Goal: Task Accomplishment & Management: Use online tool/utility

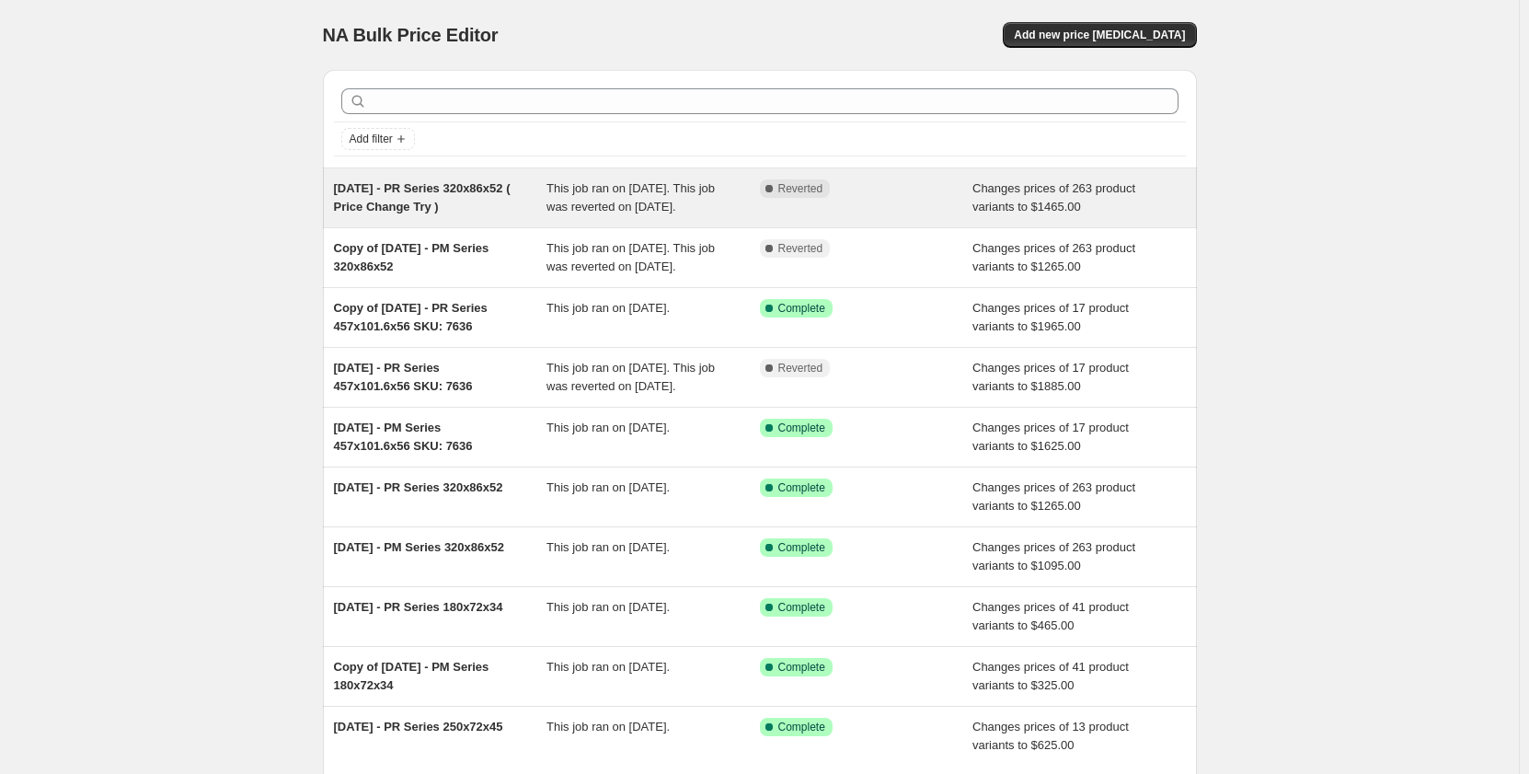
click at [581, 213] on span "This job ran on [DATE]. This job was reverted on [DATE]." at bounding box center [630, 197] width 168 height 32
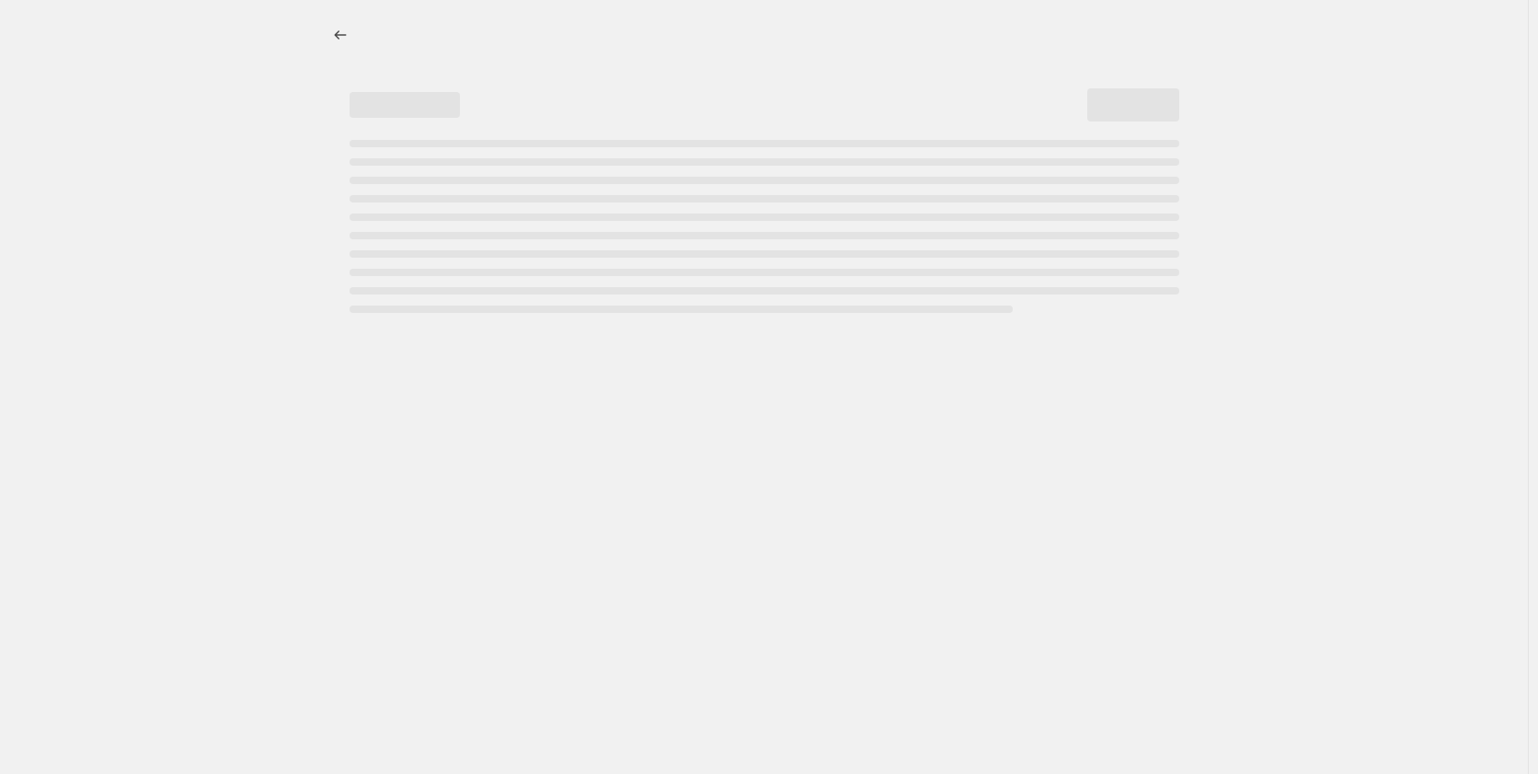
select select "pp"
select select "title"
select select "contains"
select select "title"
select select "contains"
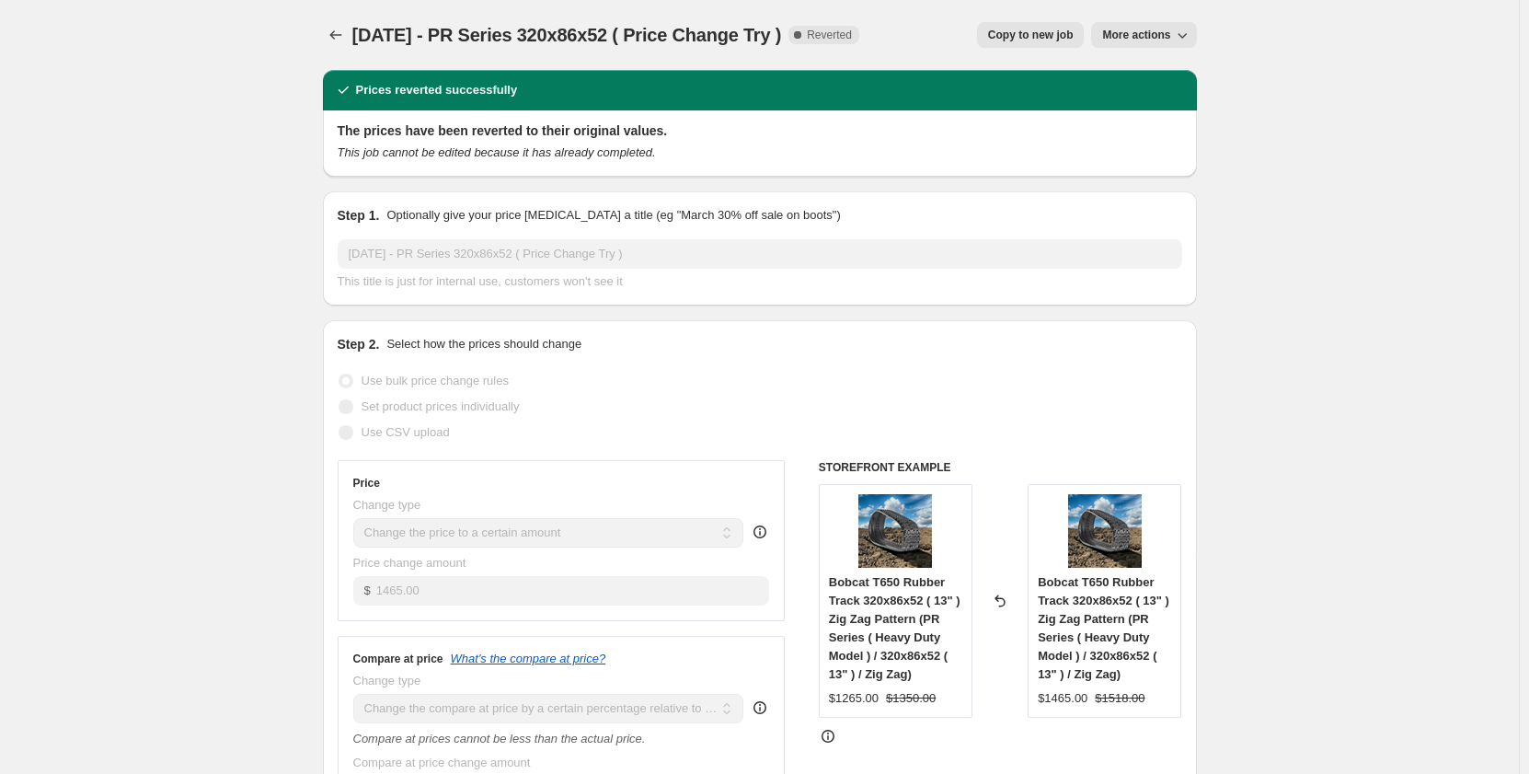
click at [1059, 37] on span "Copy to new job" at bounding box center [1031, 35] width 86 height 15
select select "pp"
select select "title"
select select "contains"
select select "title"
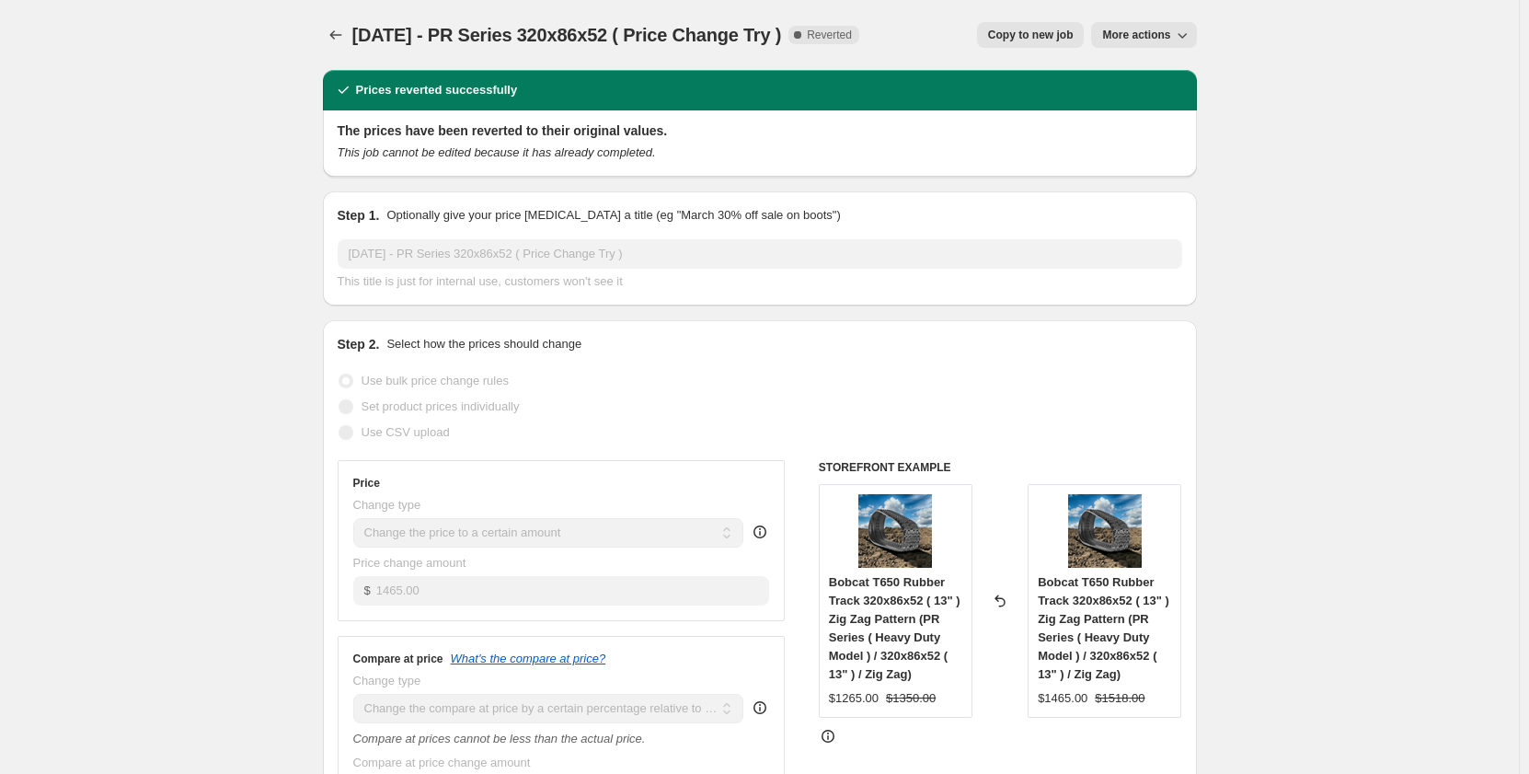
select select "contains"
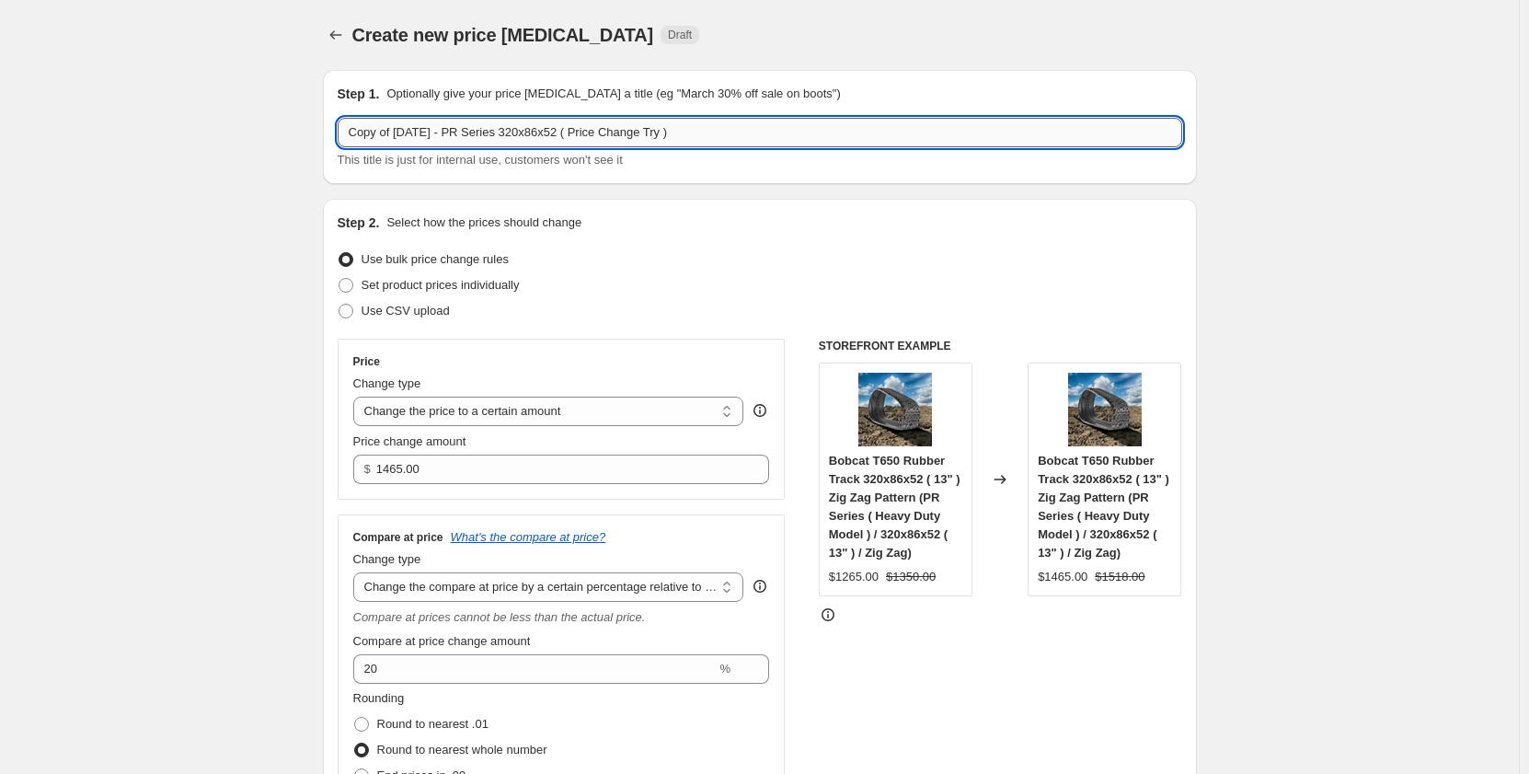
drag, startPoint x: 761, startPoint y: 135, endPoint x: 614, endPoint y: 131, distance: 147.3
click at [614, 131] on input "Copy of [DATE] - PR Series 320x86x52 ( Price Change Try )" at bounding box center [760, 132] width 845 height 29
drag, startPoint x: 400, startPoint y: 133, endPoint x: 278, endPoint y: 140, distance: 122.5
drag, startPoint x: 525, startPoint y: 131, endPoint x: 540, endPoint y: 134, distance: 15.2
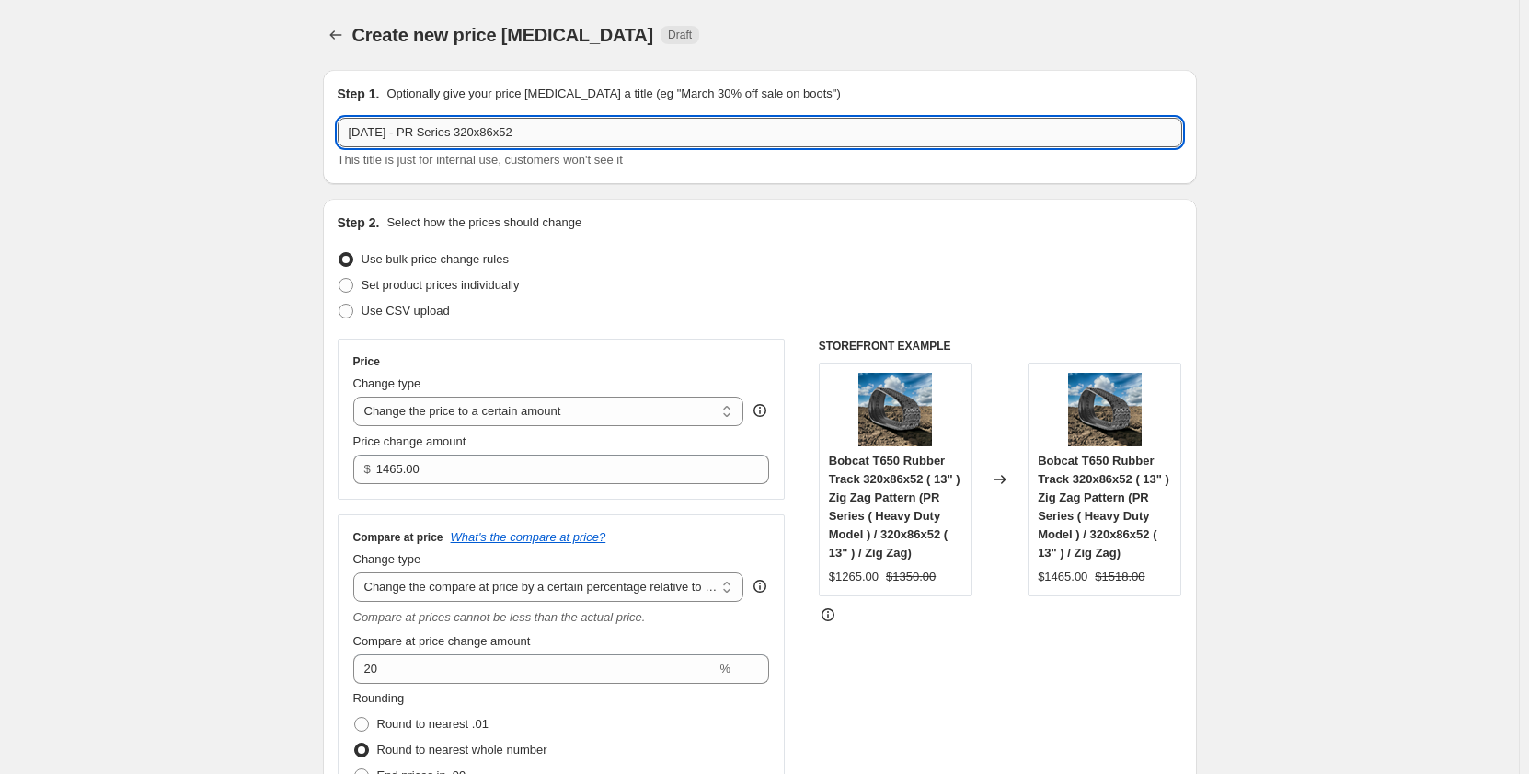
click at [540, 134] on input "[DATE] - PR Series 320x86x52" at bounding box center [760, 132] width 845 height 29
click at [518, 135] on input "[DATE] - PR Series 320x52.5x80" at bounding box center [760, 132] width 845 height 29
click at [449, 135] on input "[DATE] - PR Series 300x52.5x80" at bounding box center [760, 132] width 845 height 29
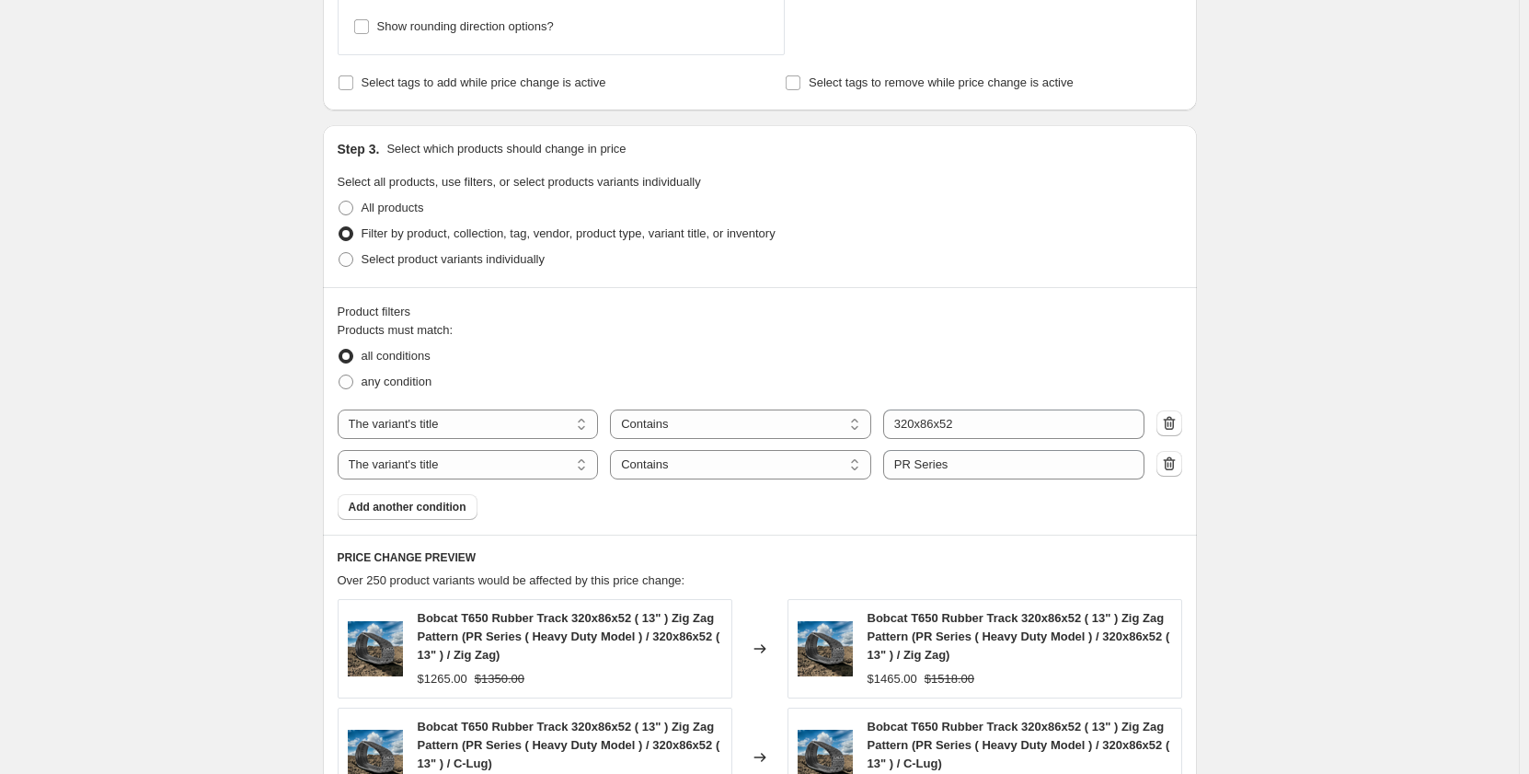
scroll to position [890, 0]
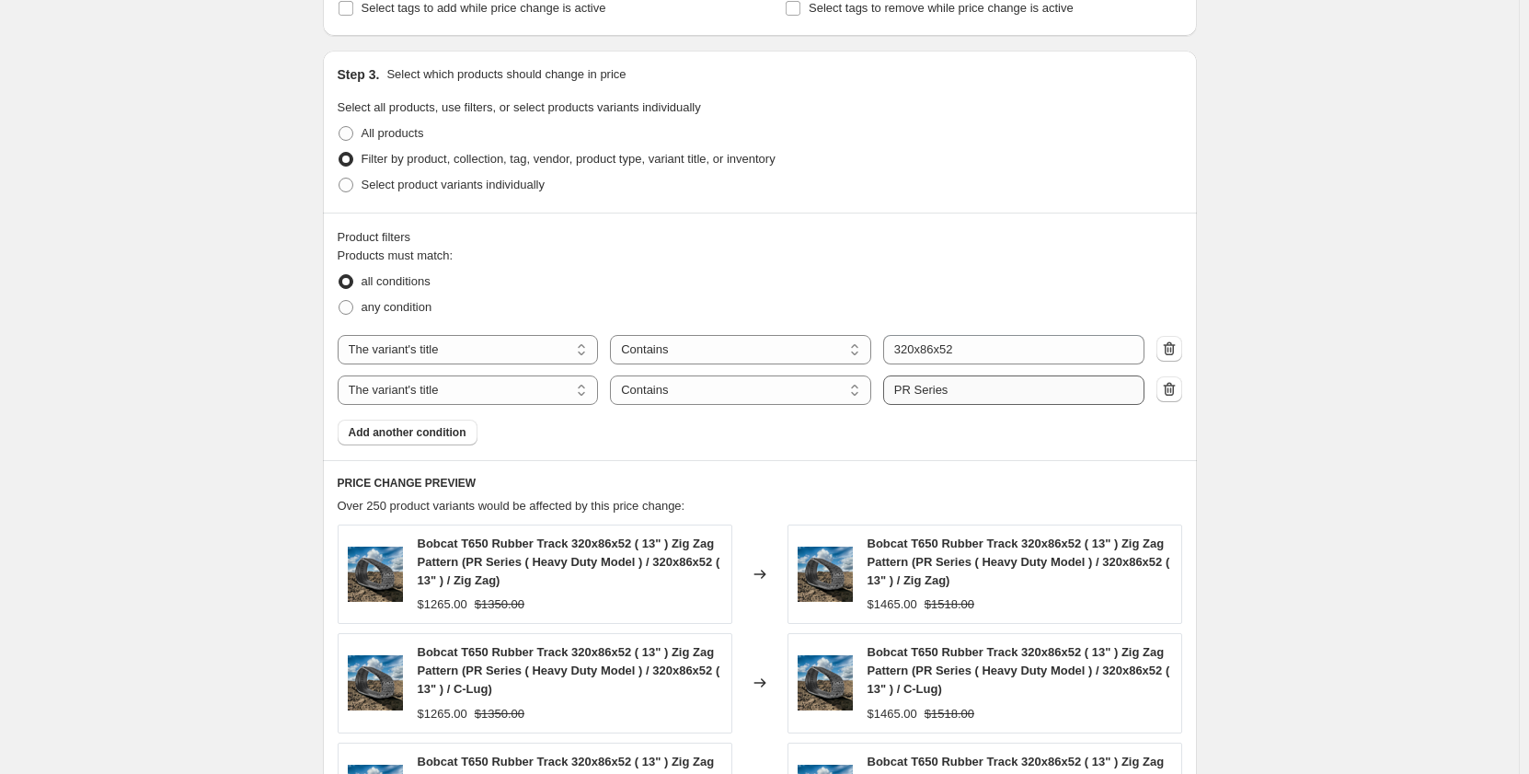
type input "[DATE] - PM Series 300x52.5x80"
click at [911, 391] on input "PR Series" at bounding box center [1013, 389] width 261 height 29
type input "PM Series"
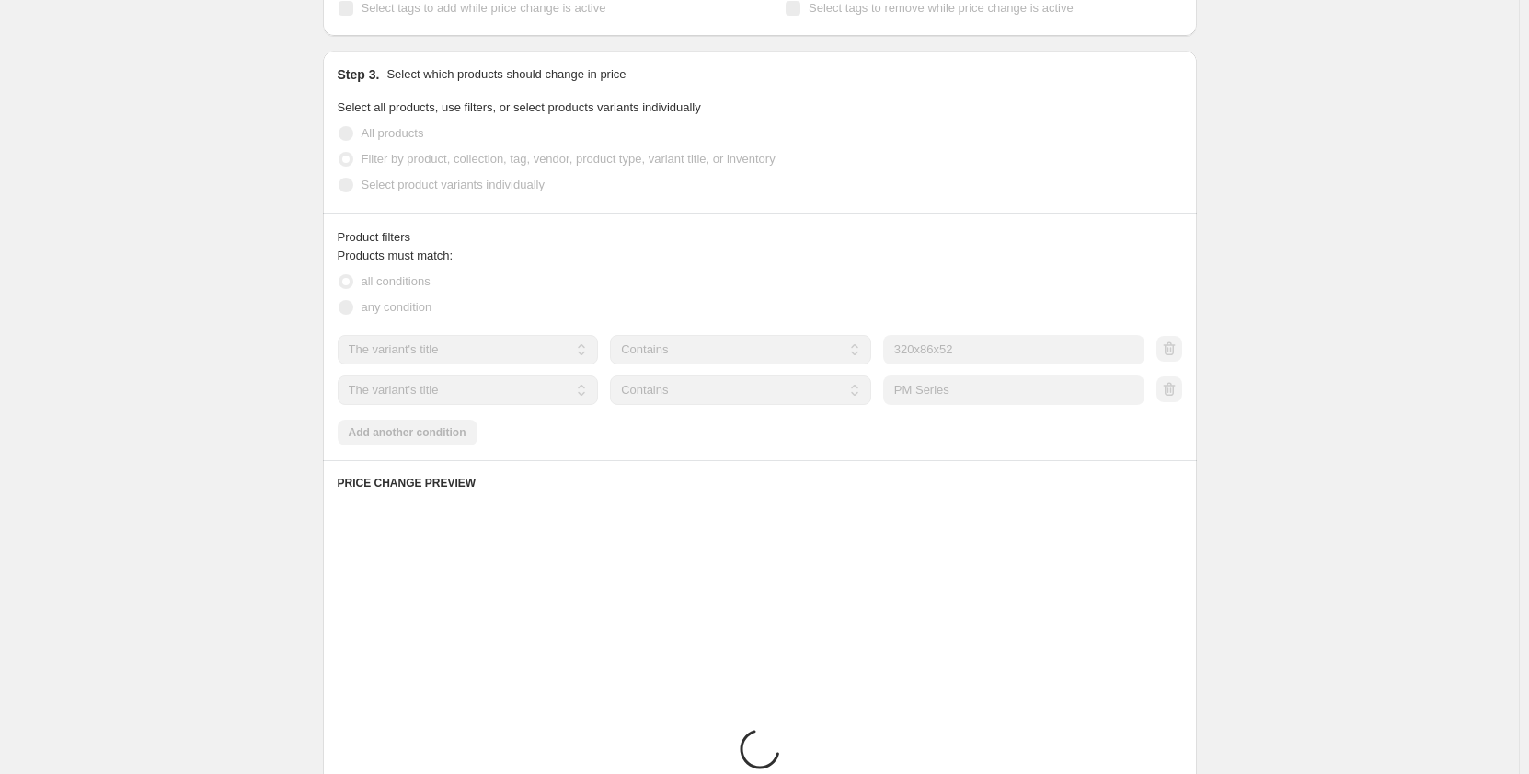
drag, startPoint x: 921, startPoint y: 350, endPoint x: 907, endPoint y: 351, distance: 13.8
click at [907, 351] on input "320x86x52" at bounding box center [1013, 349] width 261 height 29
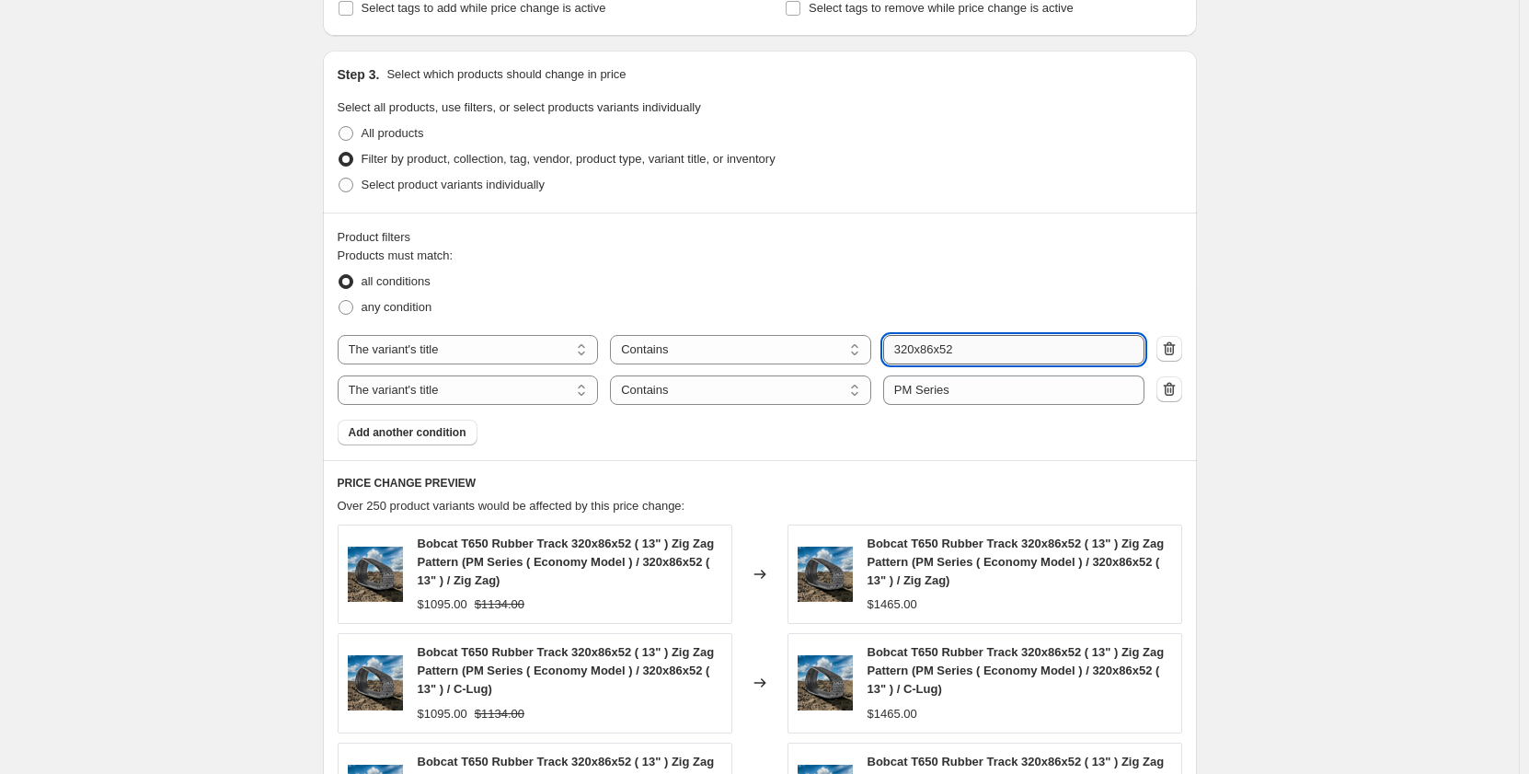
click at [907, 351] on input "320x86x52" at bounding box center [1013, 349] width 261 height 29
click at [940, 352] on input "300x86x52" at bounding box center [1013, 349] width 261 height 29
click at [977, 351] on input "300x52.5x52" at bounding box center [1013, 349] width 261 height 29
type input "300x52.5x80"
click at [968, 286] on div "all conditions" at bounding box center [760, 282] width 845 height 26
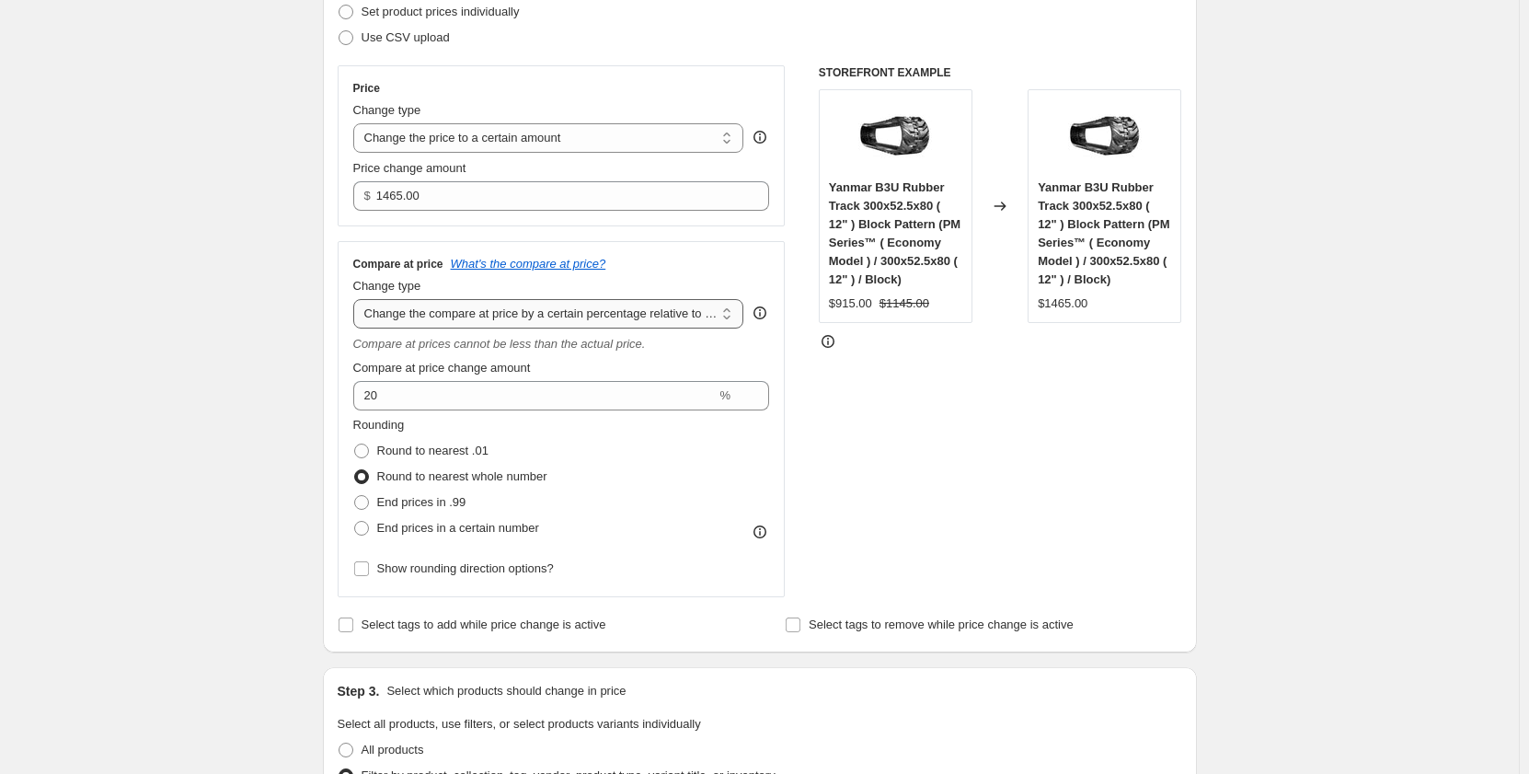
scroll to position [276, 0]
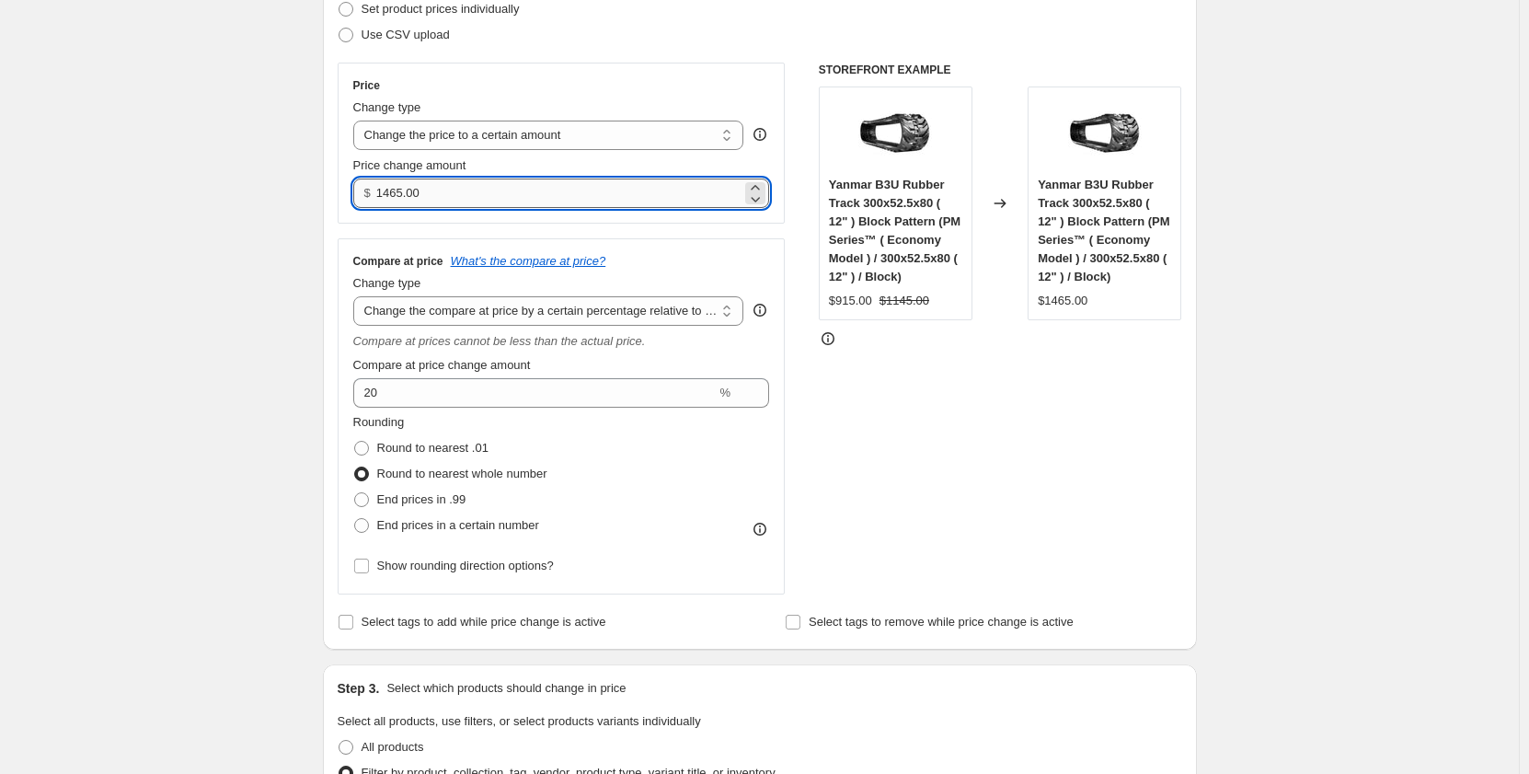
click at [448, 196] on input "1465.00" at bounding box center [558, 192] width 365 height 29
drag, startPoint x: 448, startPoint y: 196, endPoint x: 305, endPoint y: 206, distance: 143.9
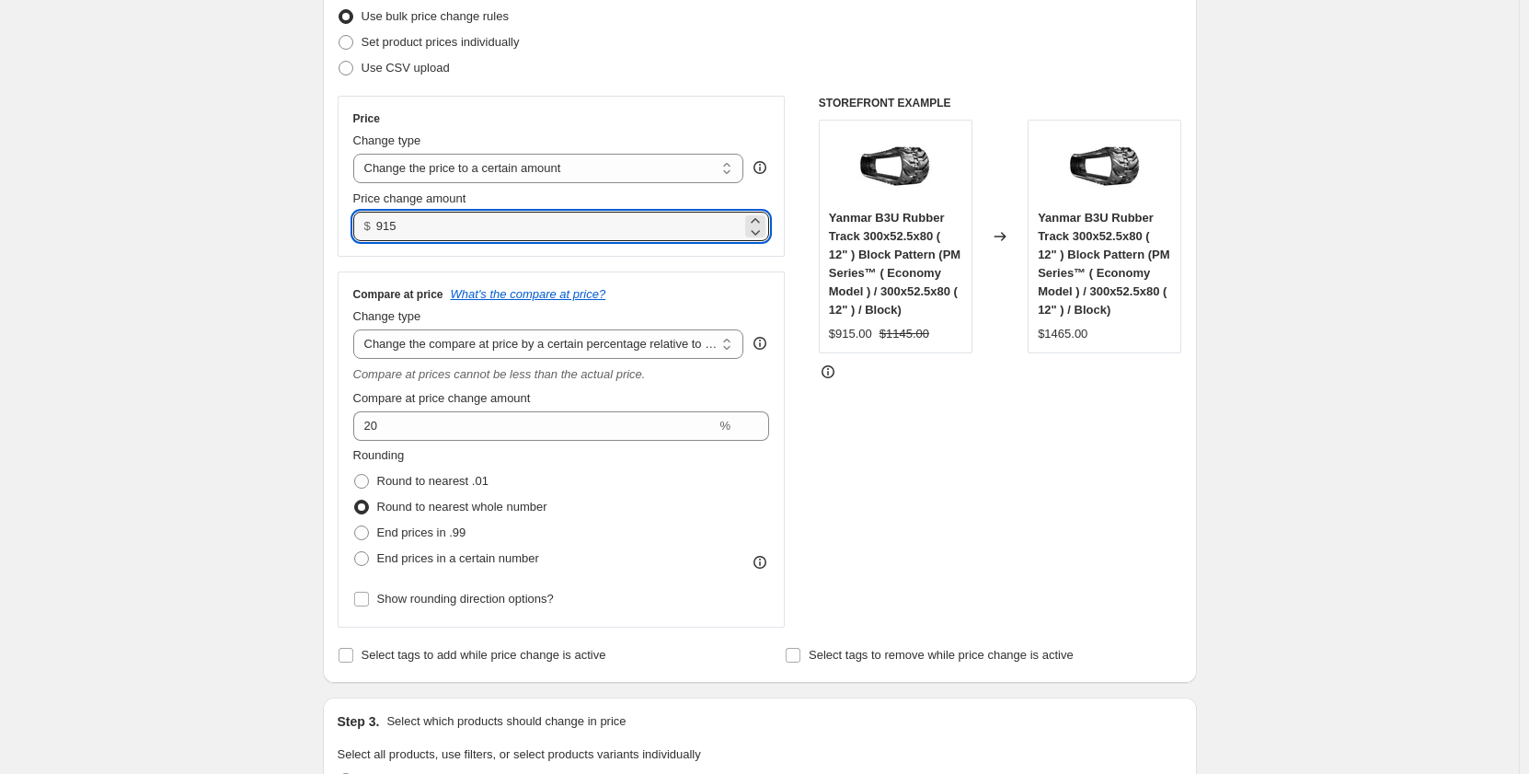
scroll to position [246, 0]
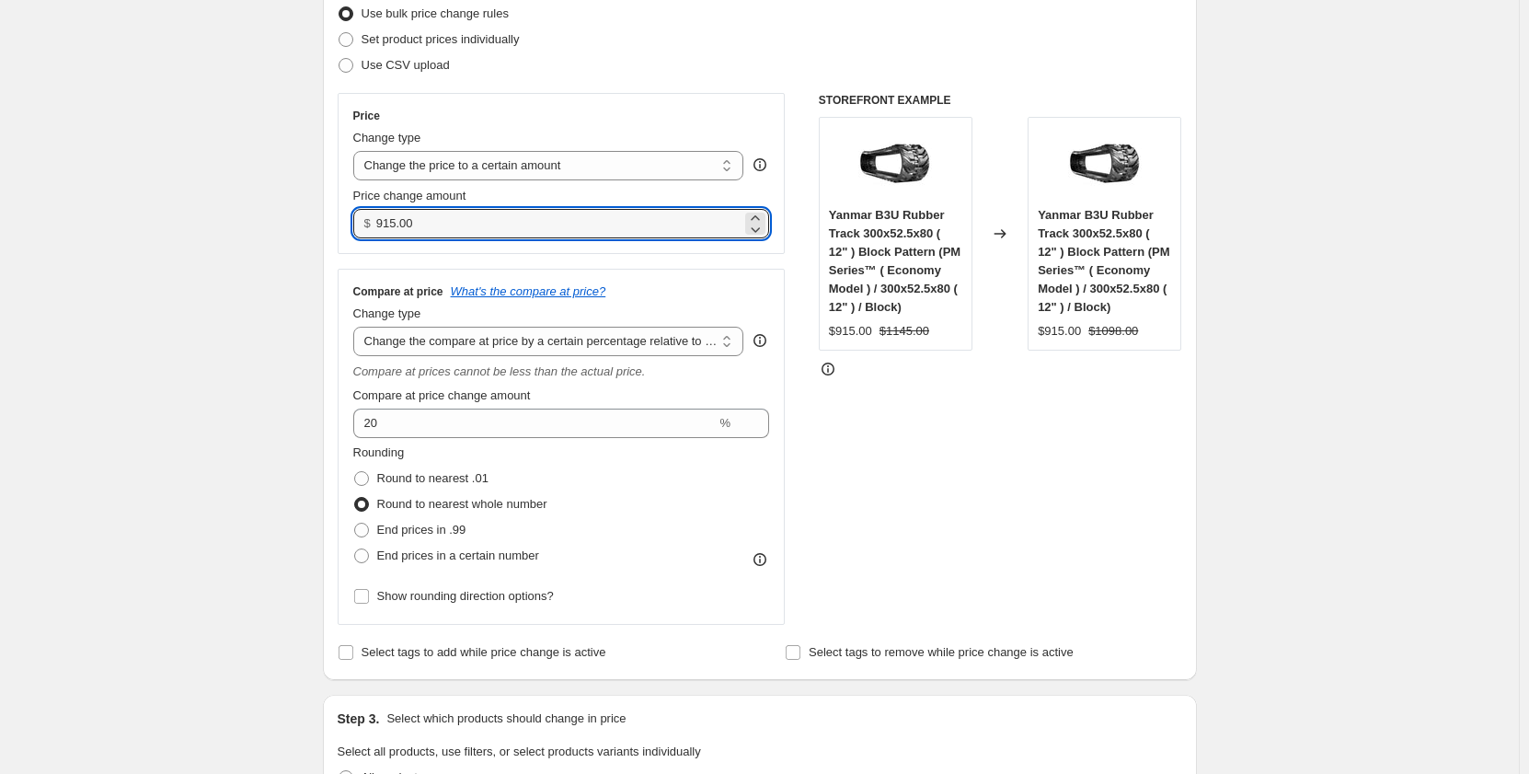
drag, startPoint x: 420, startPoint y: 226, endPoint x: 377, endPoint y: 229, distance: 42.4
click at [377, 229] on div "$ 915.00" at bounding box center [561, 223] width 417 height 29
type input "895.00"
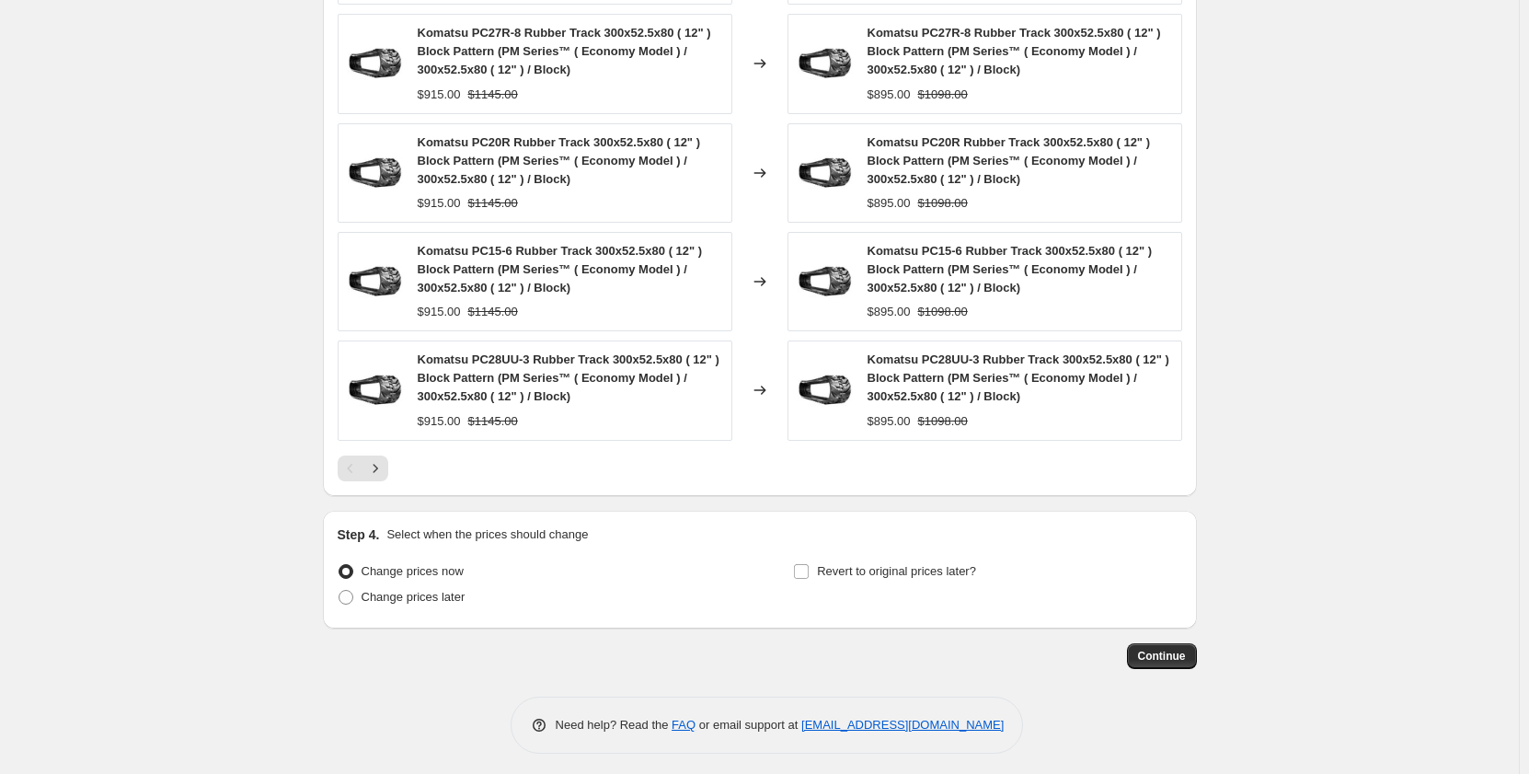
scroll to position [1516, 0]
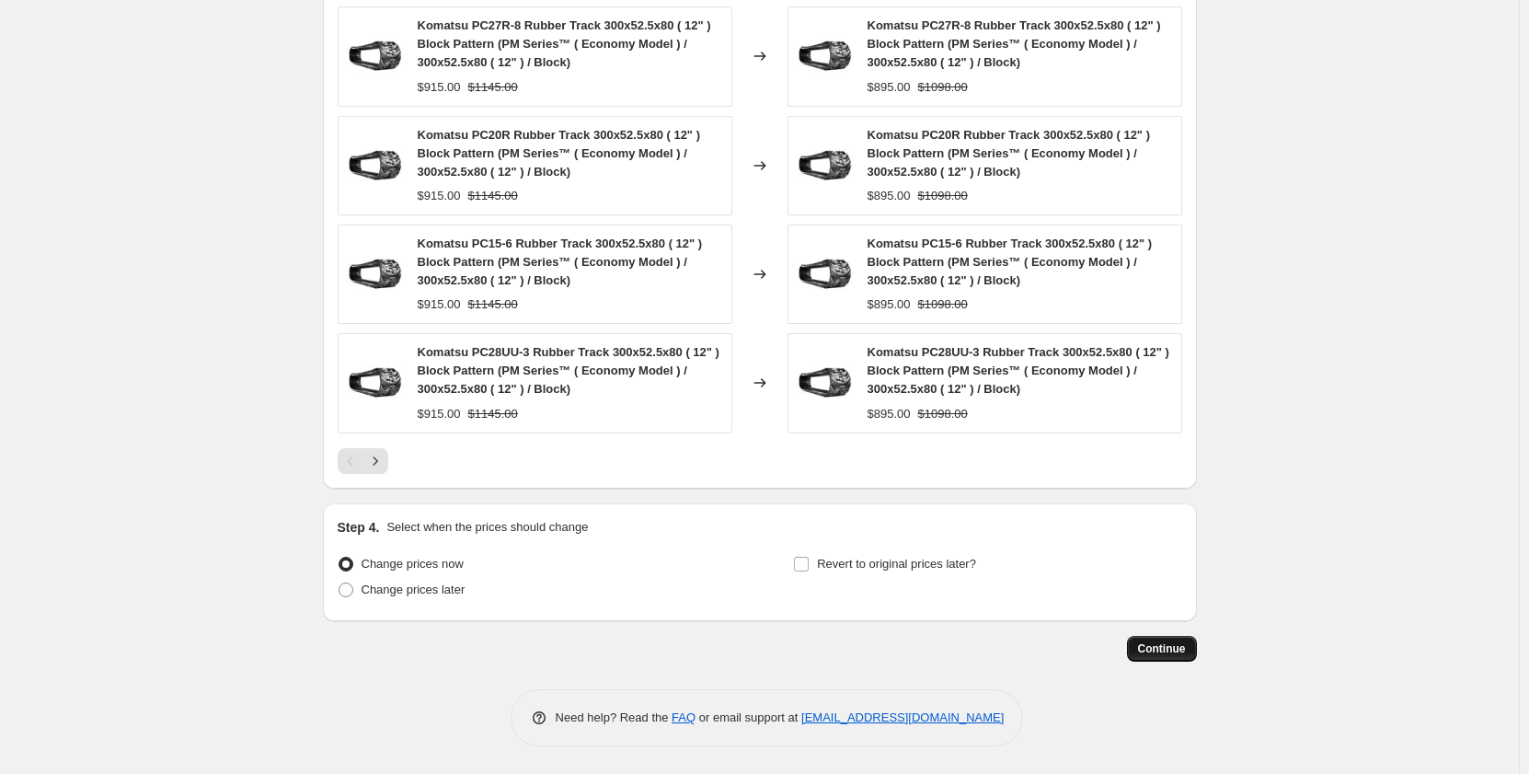
click at [1170, 652] on span "Continue" at bounding box center [1162, 648] width 48 height 15
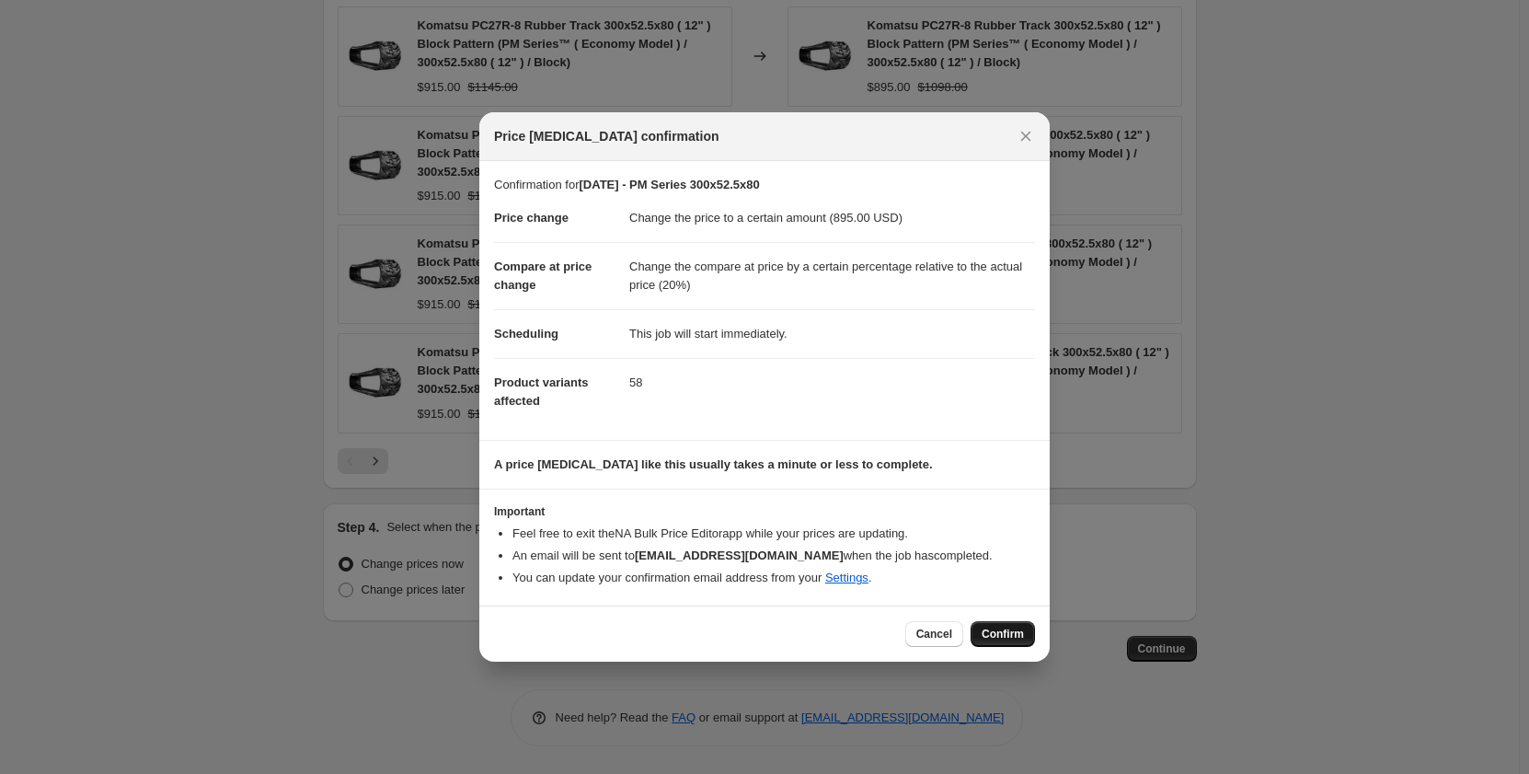
click at [1015, 632] on span "Confirm" at bounding box center [1003, 634] width 42 height 15
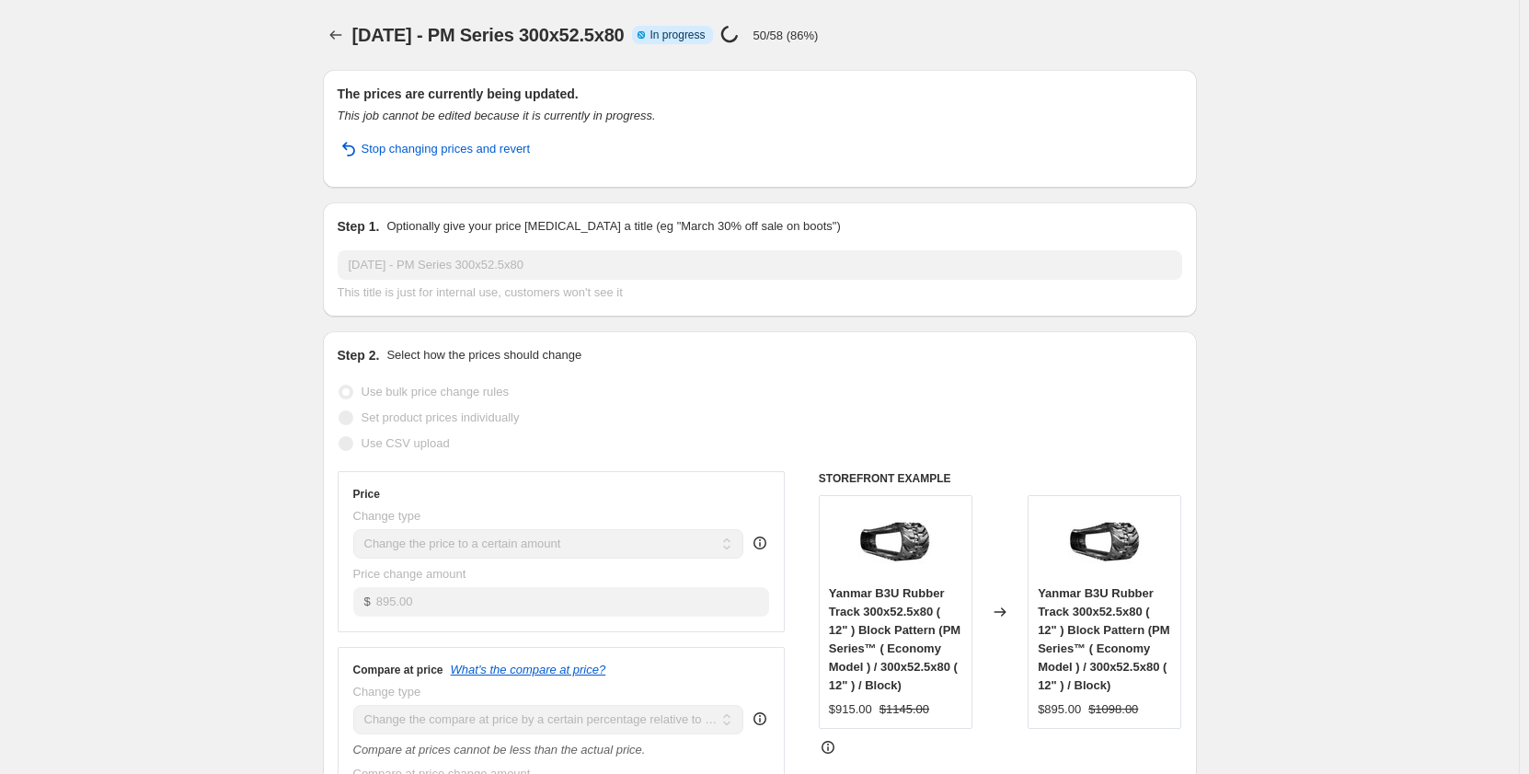
select select "pp"
select select "title"
select select "contains"
select select "title"
select select "contains"
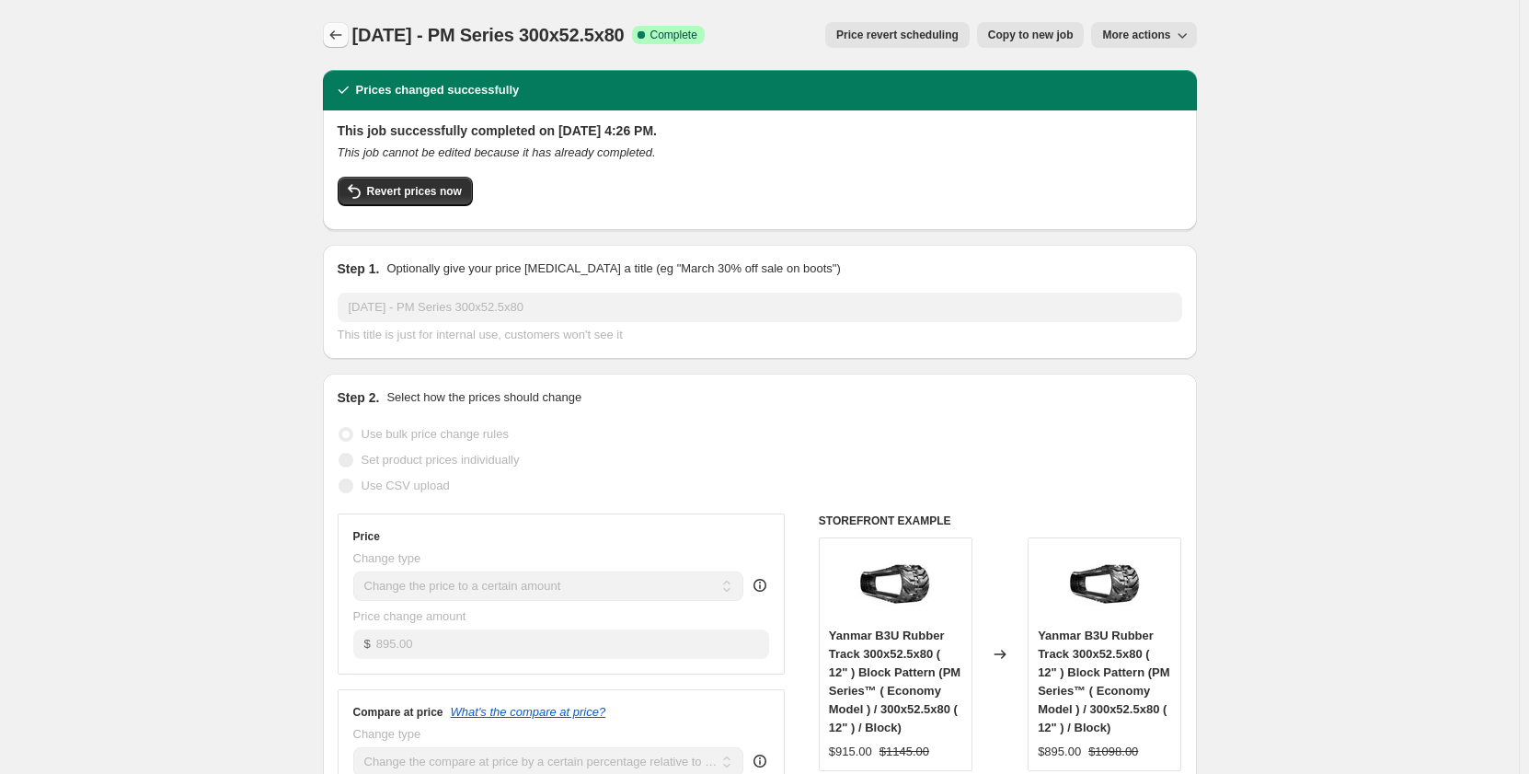
click at [334, 36] on icon "Price change jobs" at bounding box center [336, 35] width 18 height 18
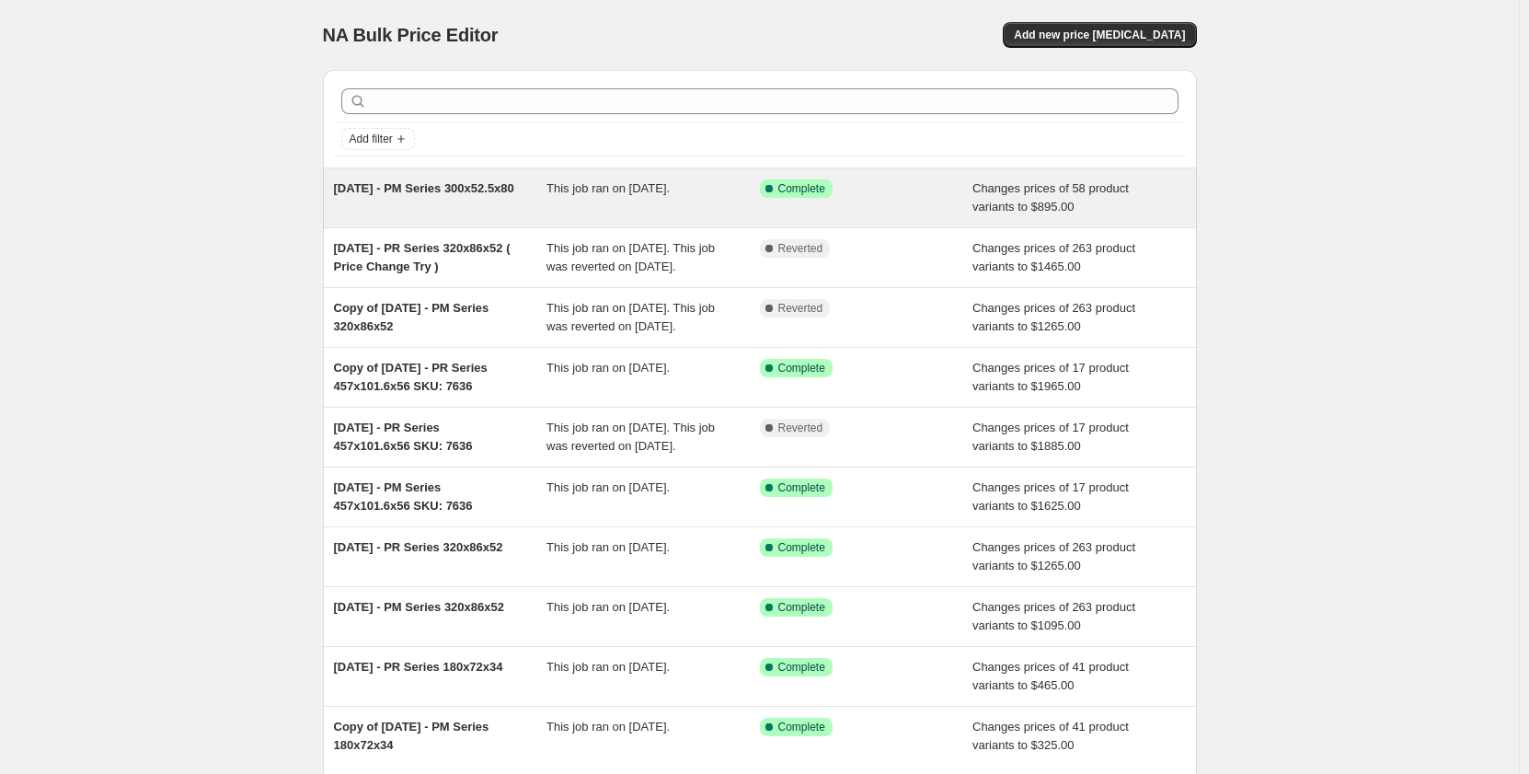
click at [659, 195] on span "This job ran on [DATE]." at bounding box center [607, 188] width 123 height 14
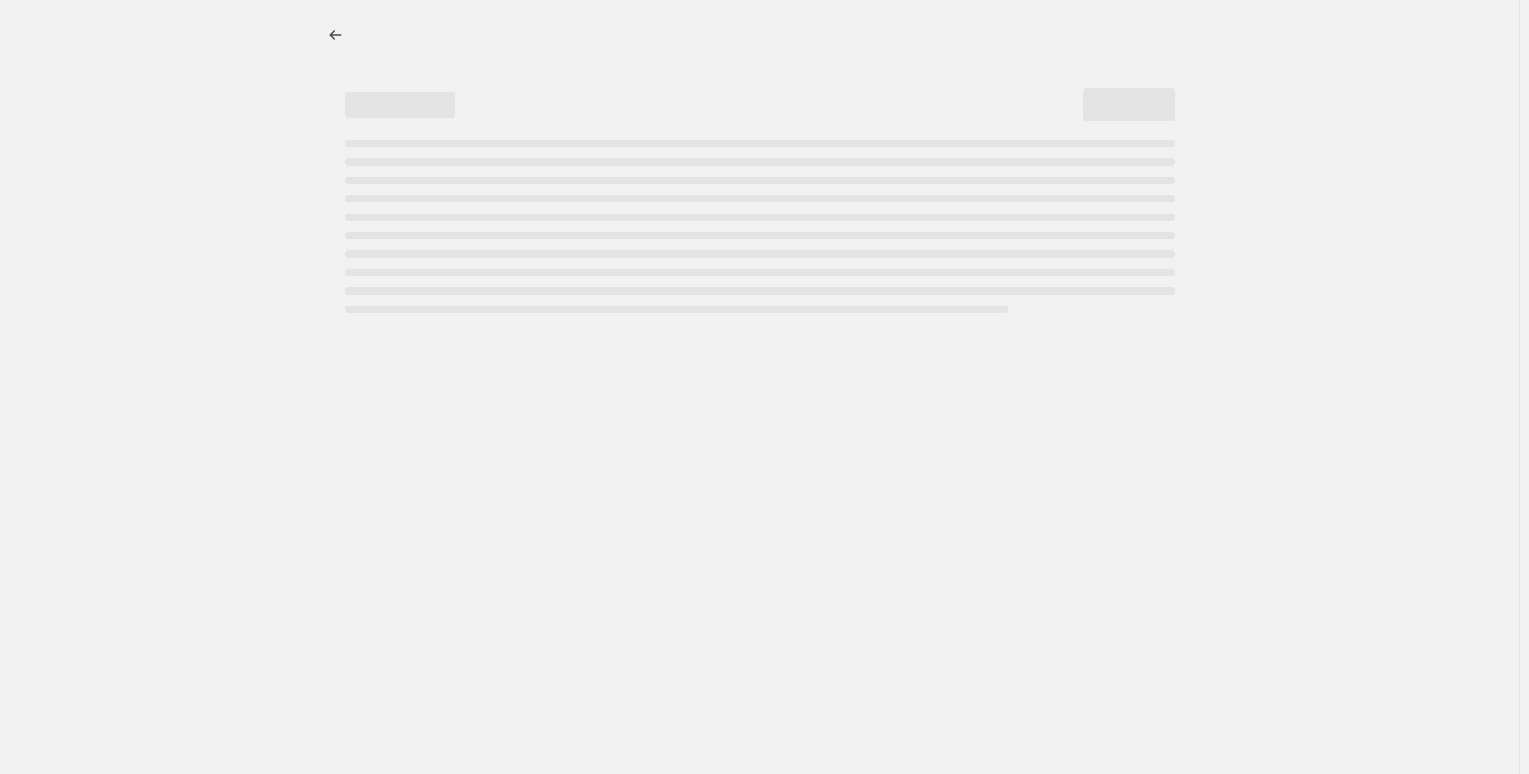
select select "pp"
select select "title"
select select "contains"
select select "title"
select select "contains"
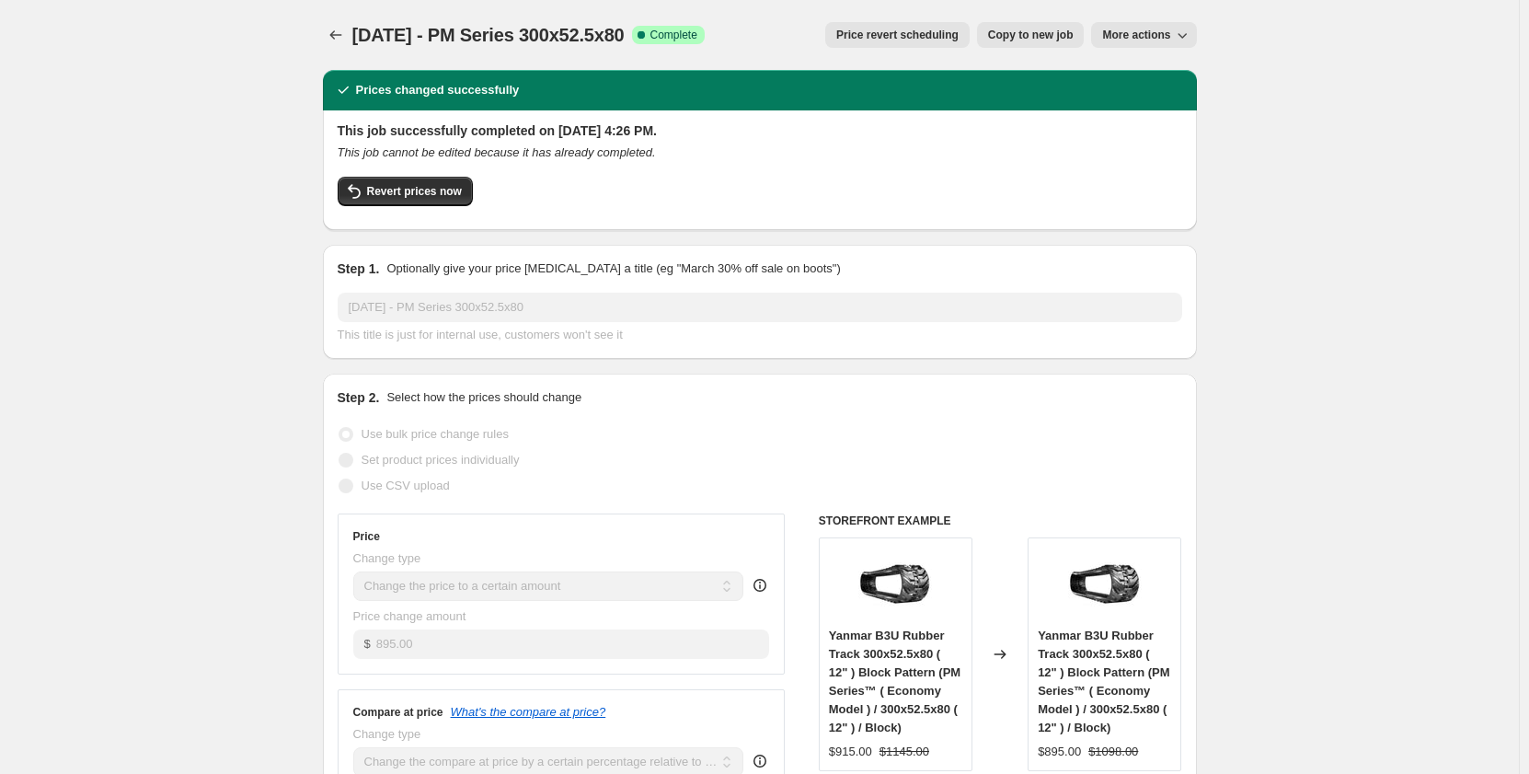
click at [1040, 31] on span "Copy to new job" at bounding box center [1031, 35] width 86 height 15
select select "pp"
select select "title"
select select "contains"
select select "title"
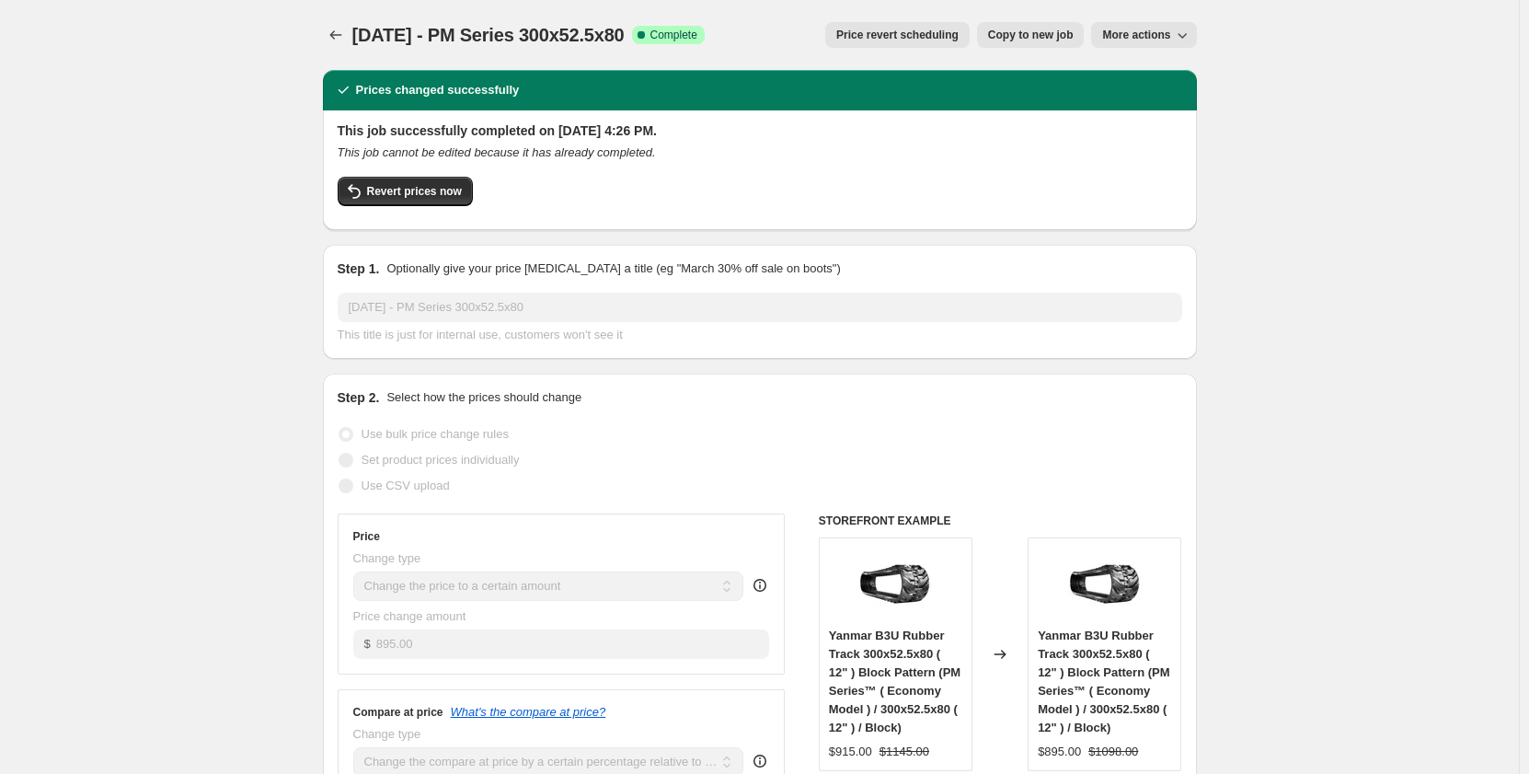
select select "contains"
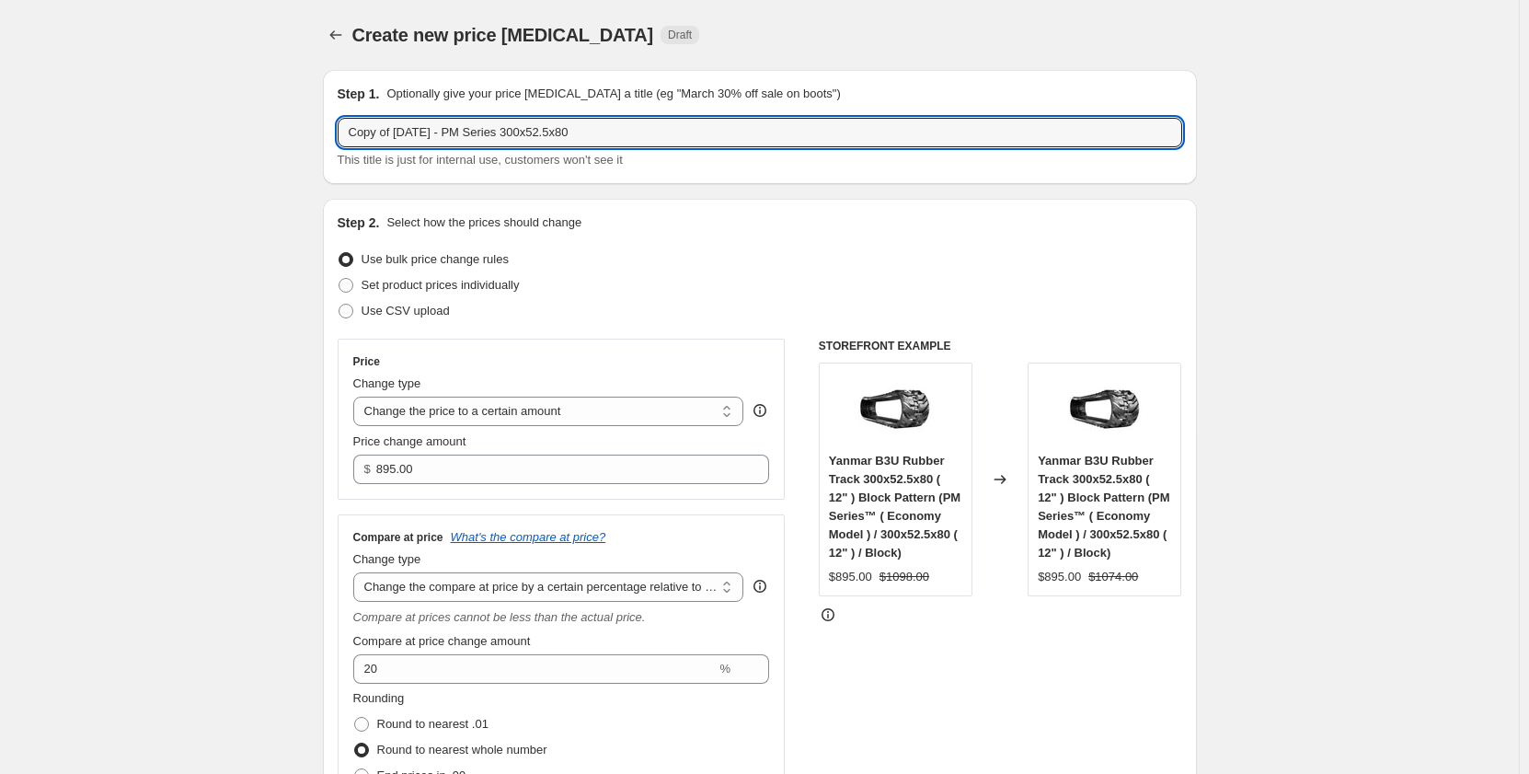
drag, startPoint x: 397, startPoint y: 134, endPoint x: 272, endPoint y: 139, distance: 125.2
drag, startPoint x: 459, startPoint y: 130, endPoint x: 448, endPoint y: 130, distance: 11.0
click at [448, 130] on input "[DATE] - PM Series 300x52.5x80" at bounding box center [760, 132] width 845 height 29
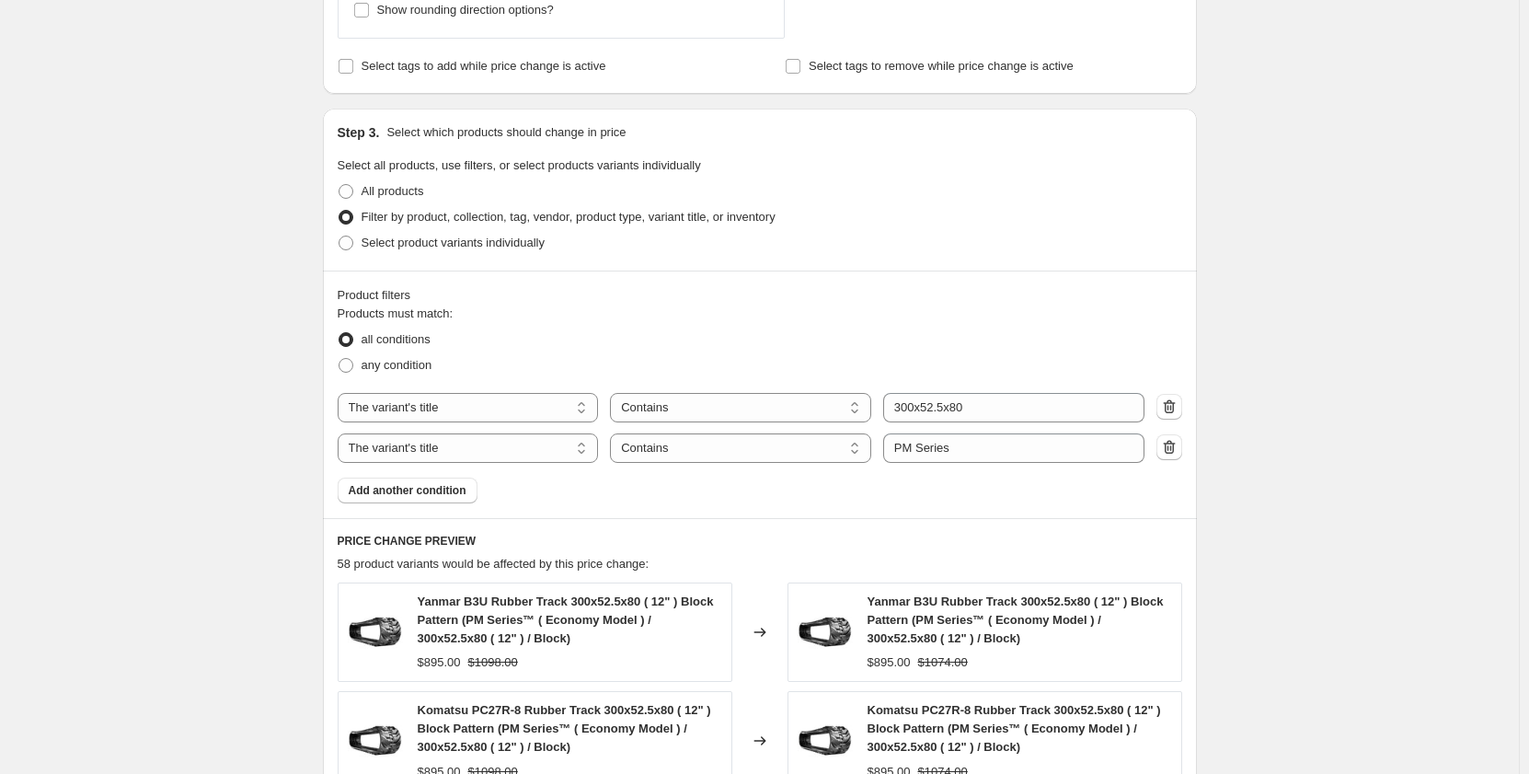
scroll to position [890, 0]
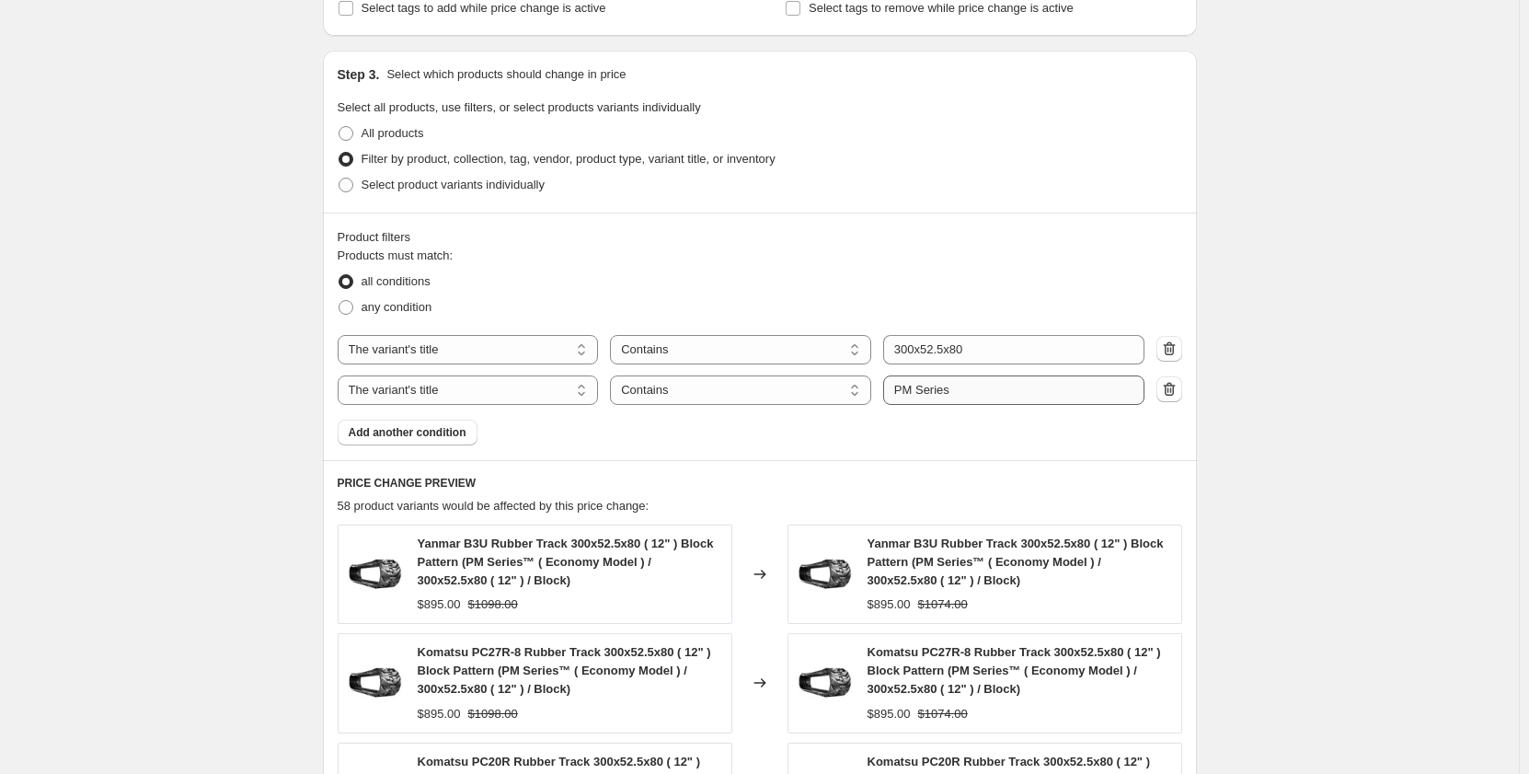
type input "[DATE] - PR Series 300x52.5x80"
drag, startPoint x: 917, startPoint y: 397, endPoint x: 906, endPoint y: 392, distance: 12.0
click at [906, 392] on input "PM Series" at bounding box center [1013, 389] width 261 height 29
type input "PR Series"
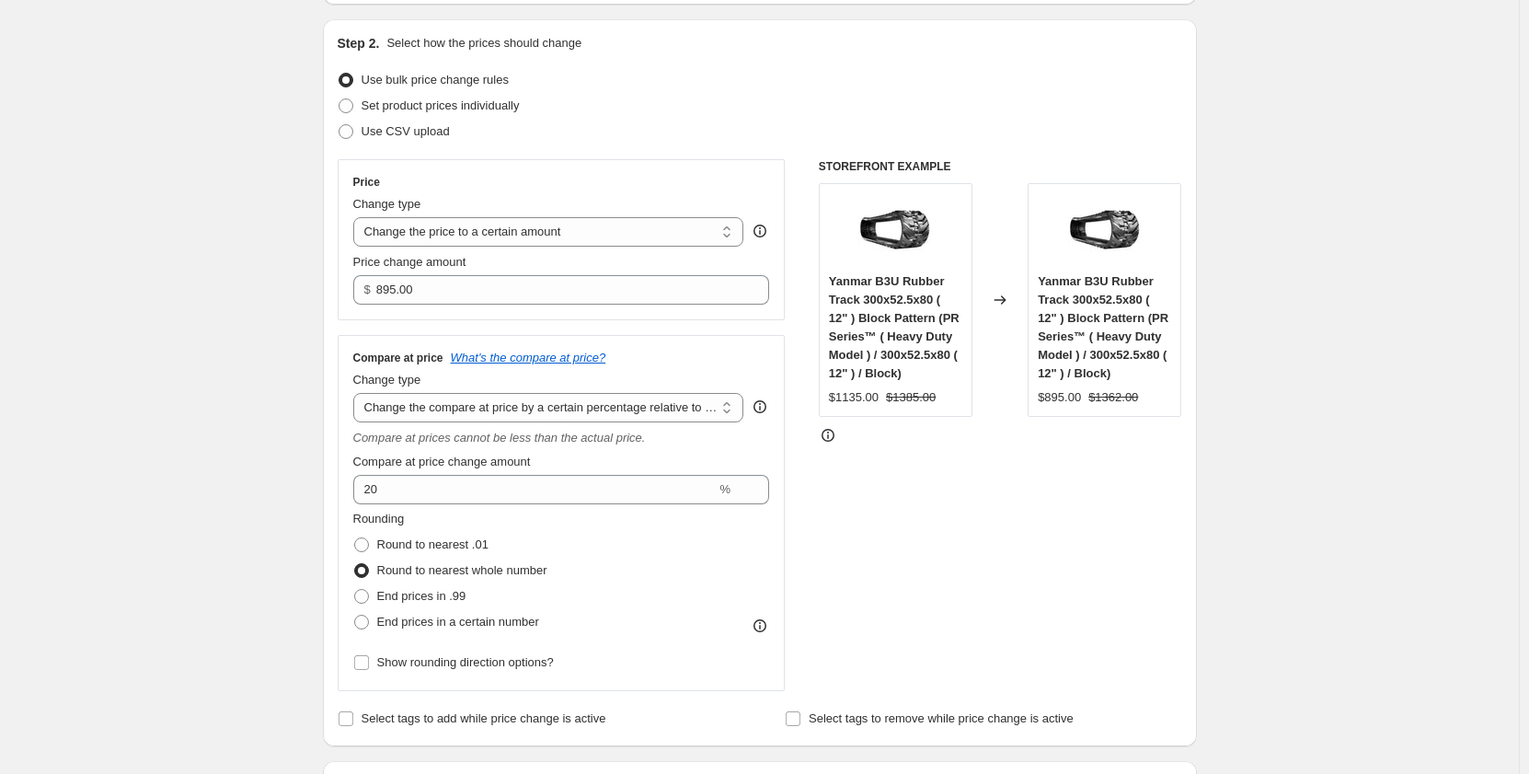
scroll to position [122, 0]
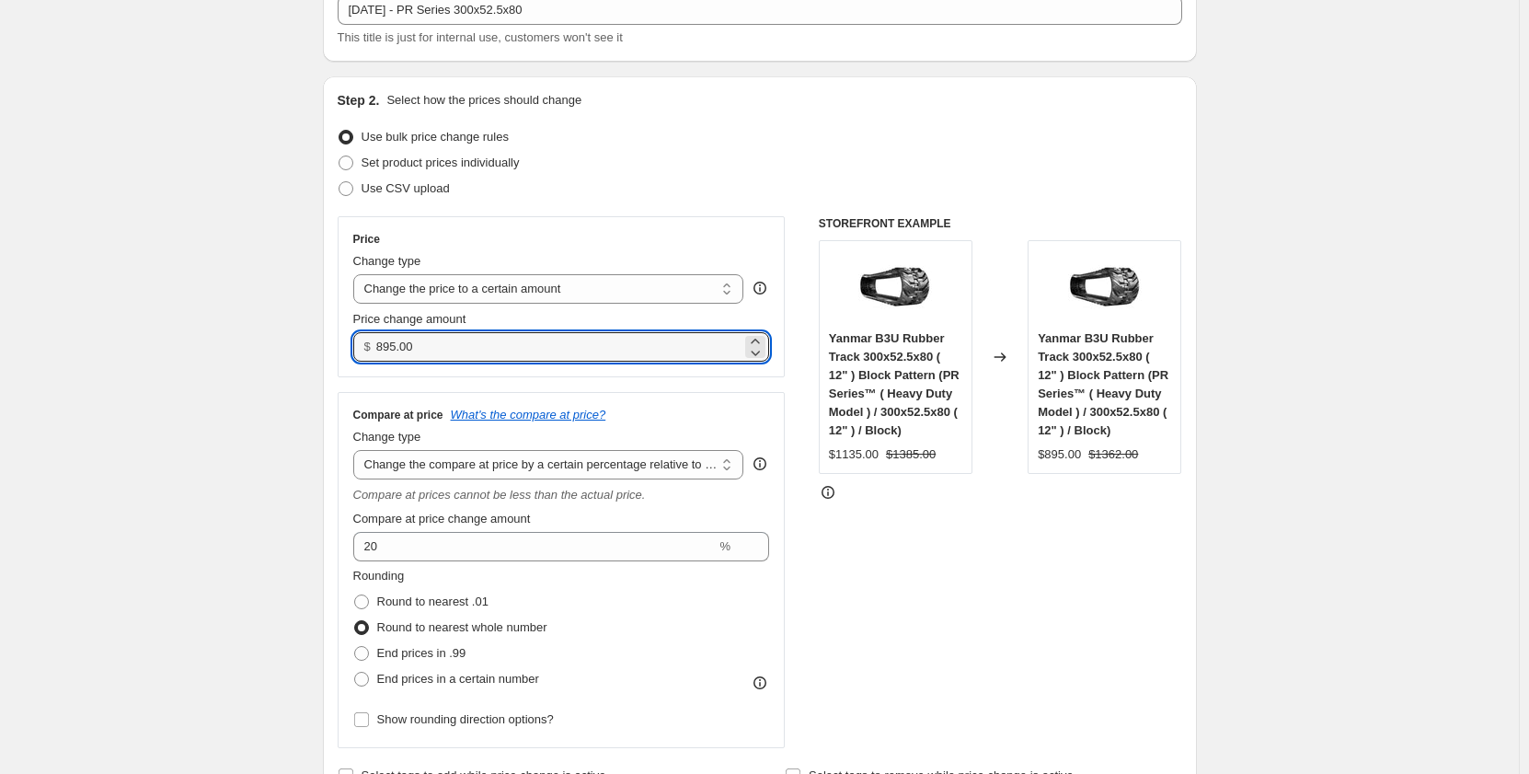
drag, startPoint x: 460, startPoint y: 345, endPoint x: 298, endPoint y: 353, distance: 162.1
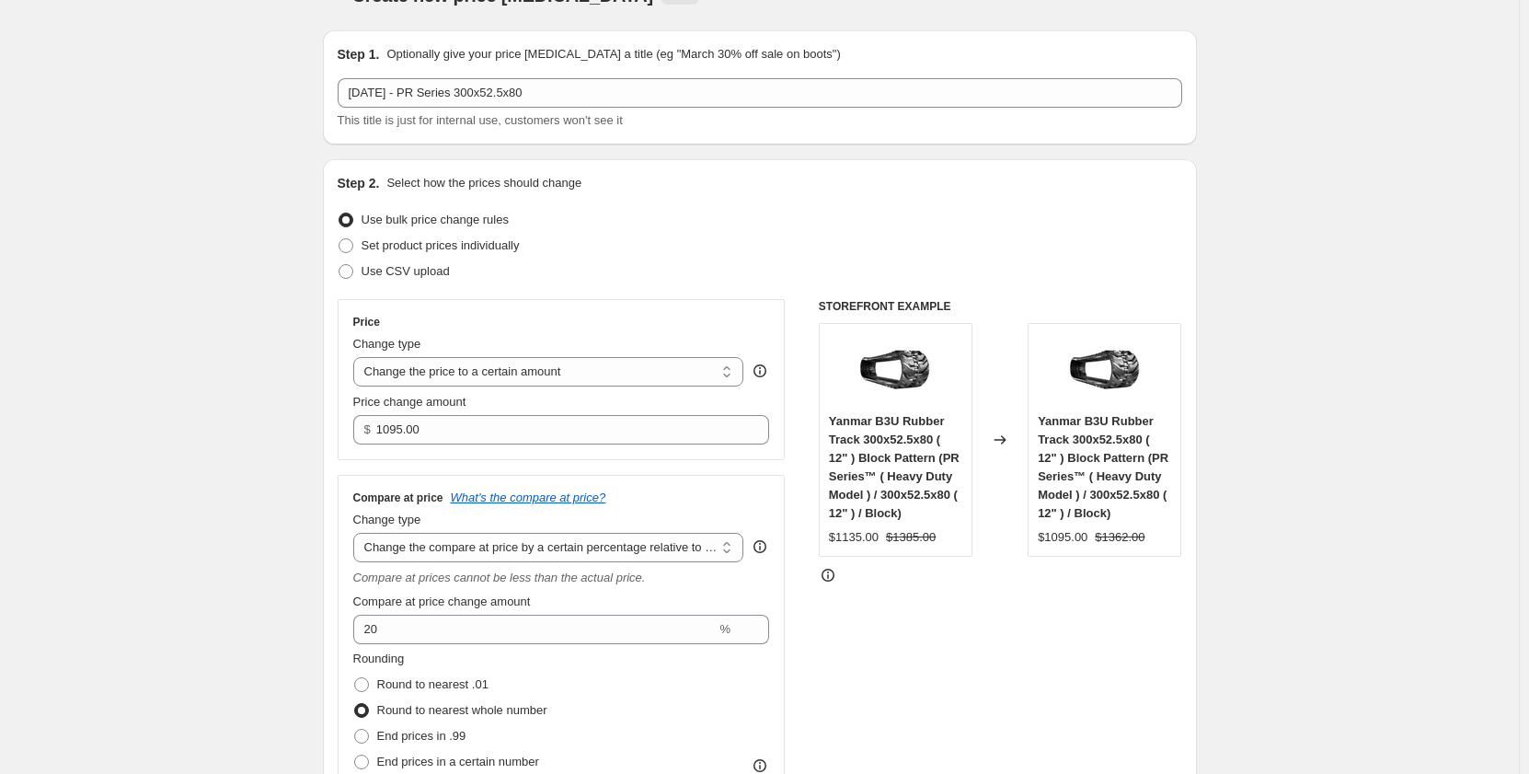
scroll to position [0, 0]
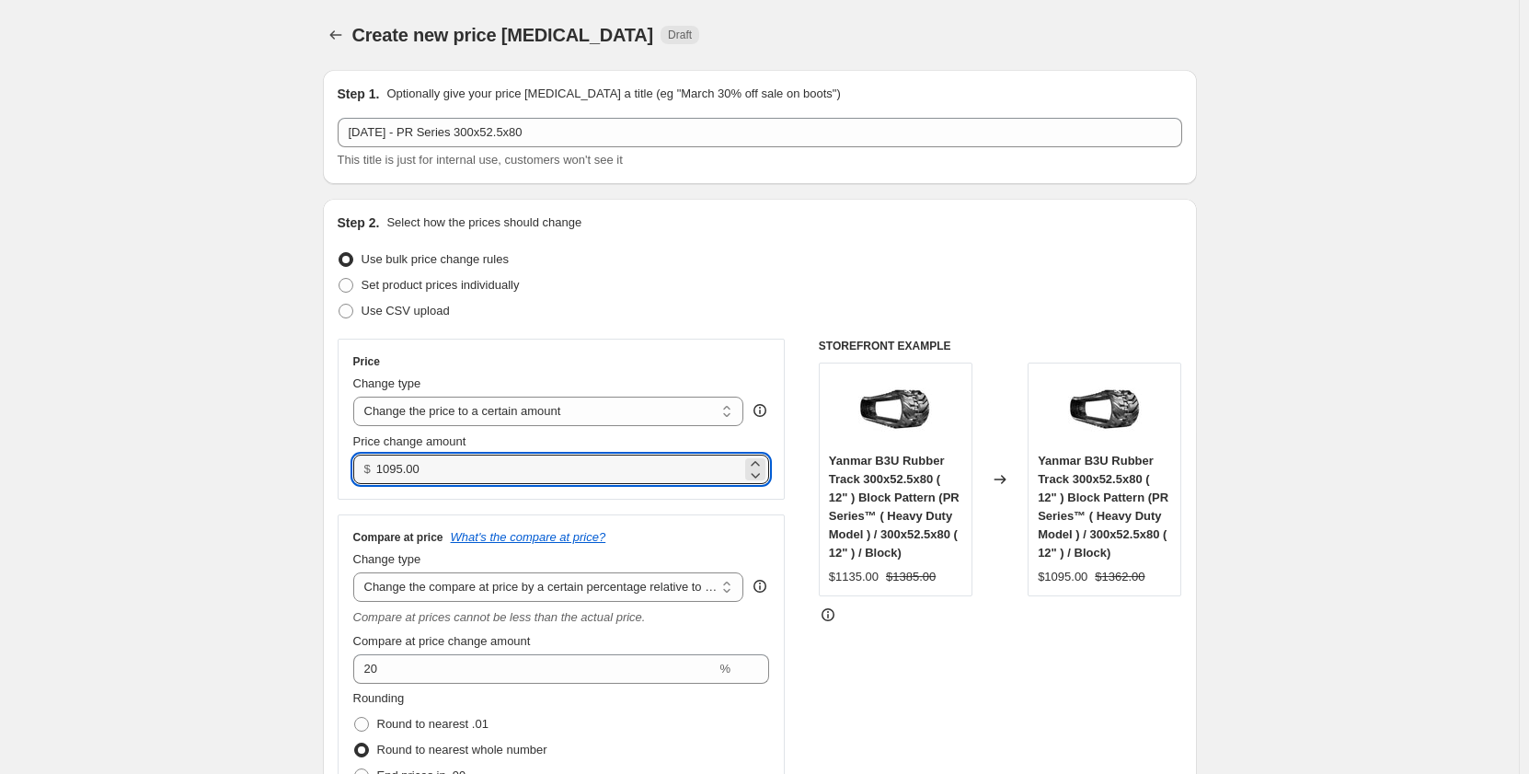
drag, startPoint x: 435, startPoint y: 469, endPoint x: 376, endPoint y: 476, distance: 59.2
click at [376, 476] on div "$ 1095.00" at bounding box center [561, 468] width 417 height 29
type input "1085.00"
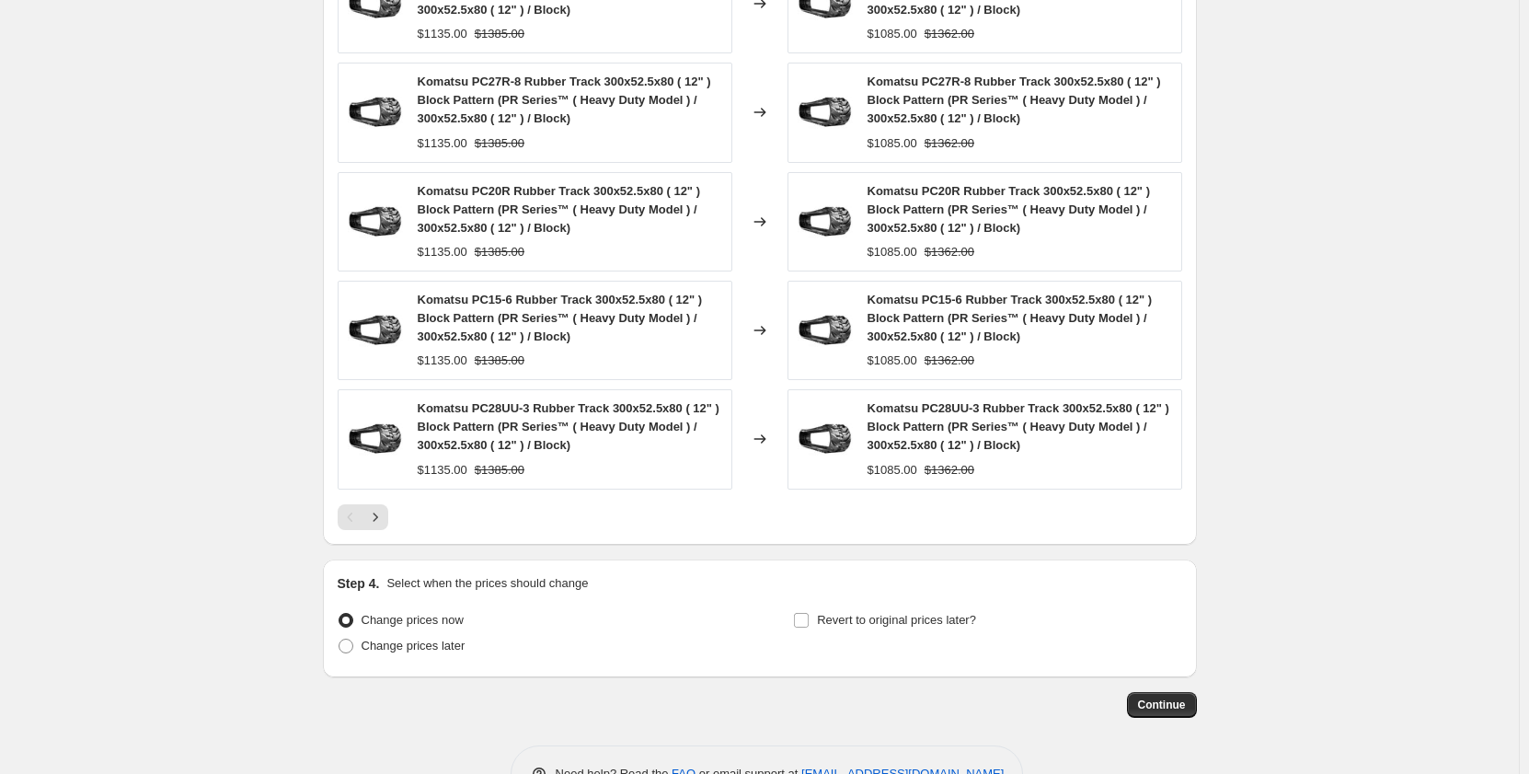
scroll to position [1516, 0]
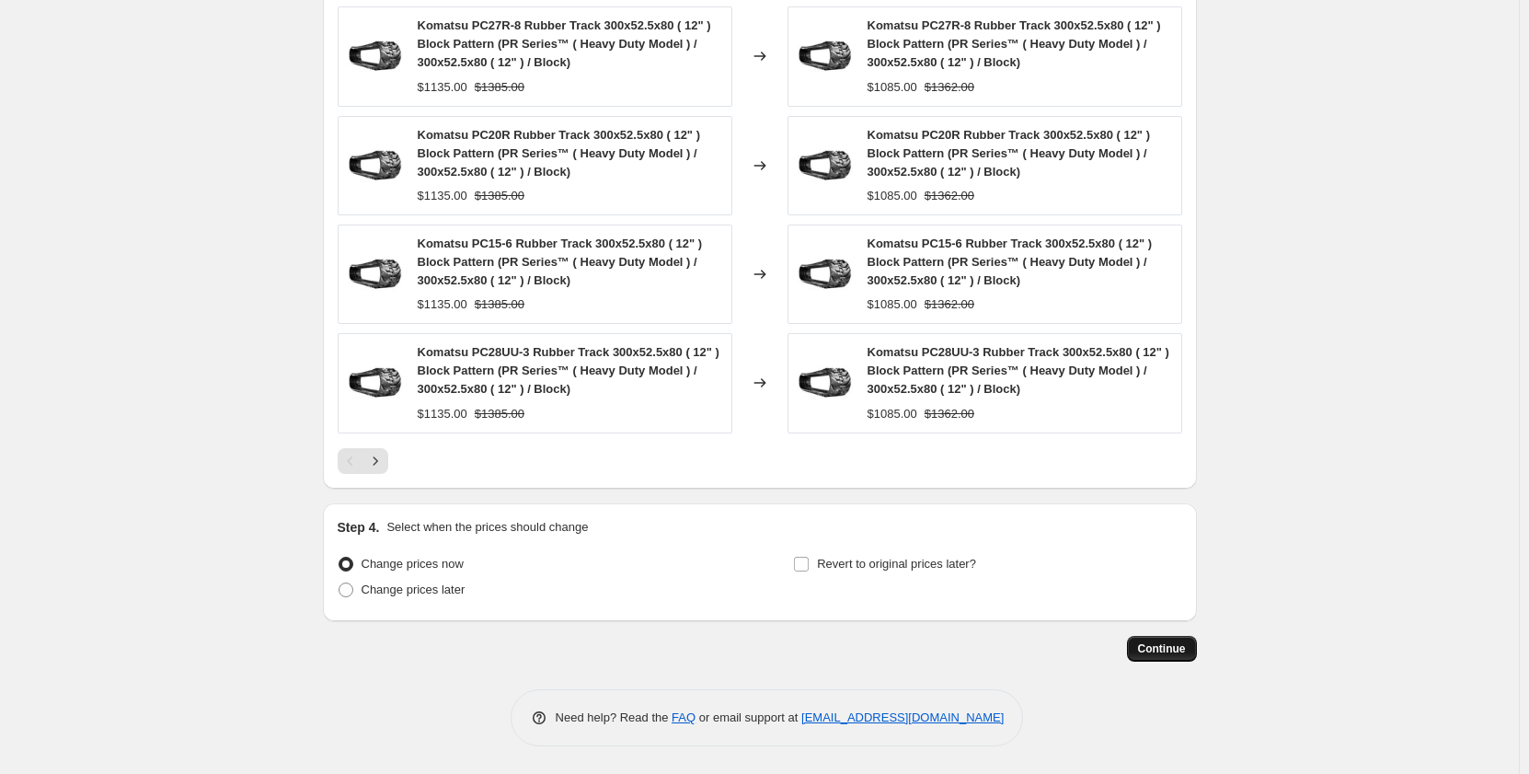
click at [1149, 652] on span "Continue" at bounding box center [1162, 648] width 48 height 15
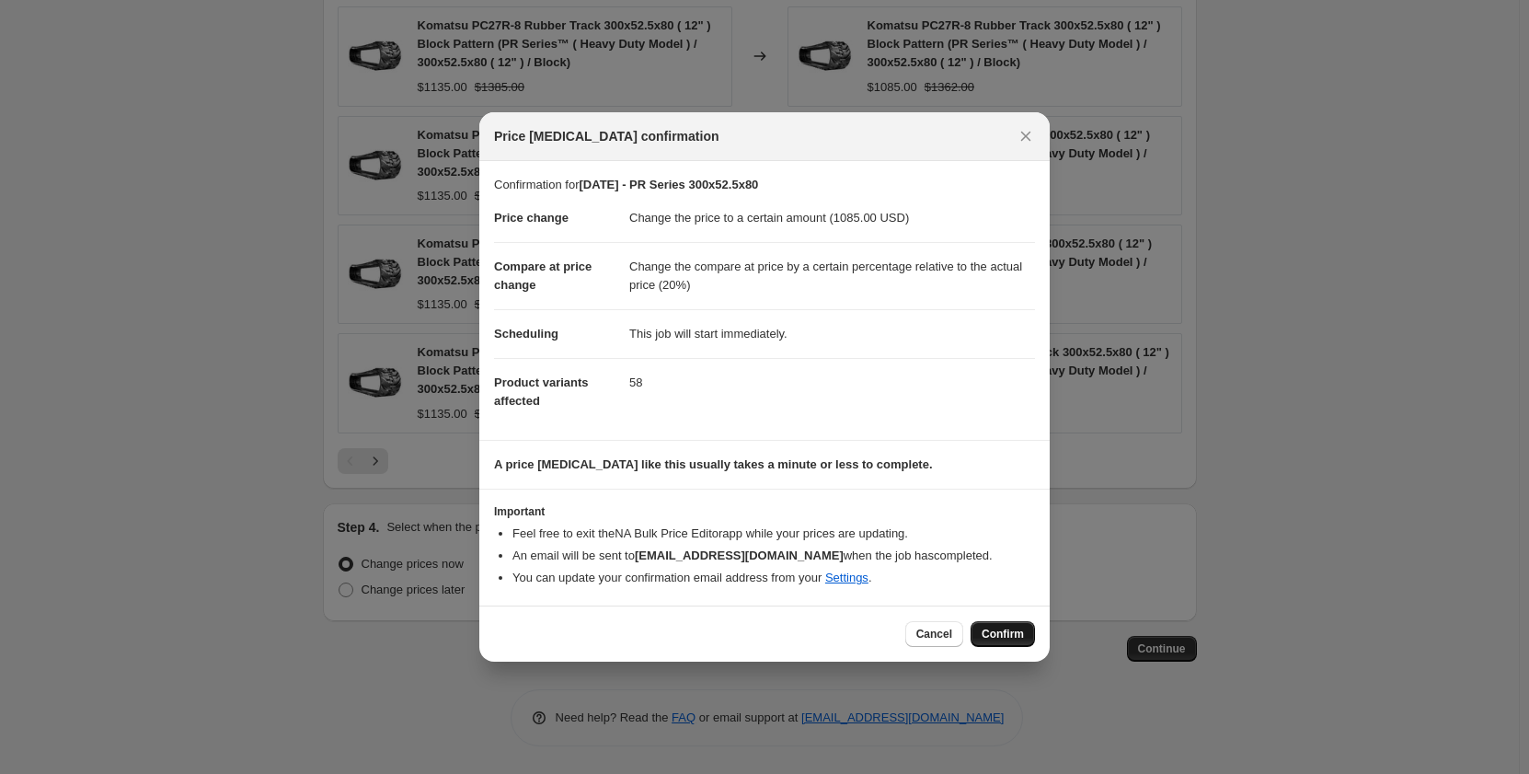
click at [1018, 636] on span "Confirm" at bounding box center [1003, 634] width 42 height 15
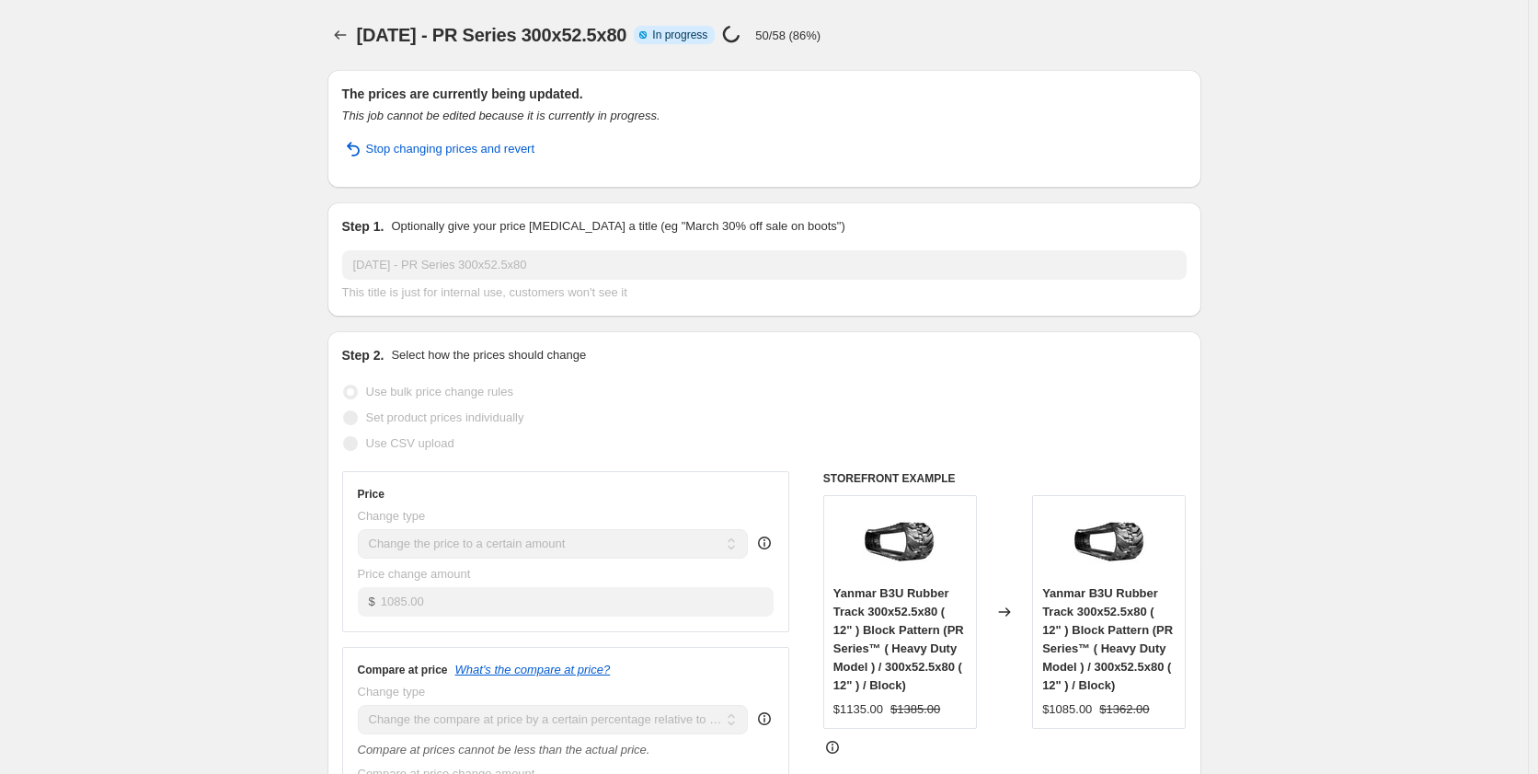
select select "pp"
select select "title"
select select "contains"
select select "title"
select select "contains"
